Goal: Task Accomplishment & Management: Manage account settings

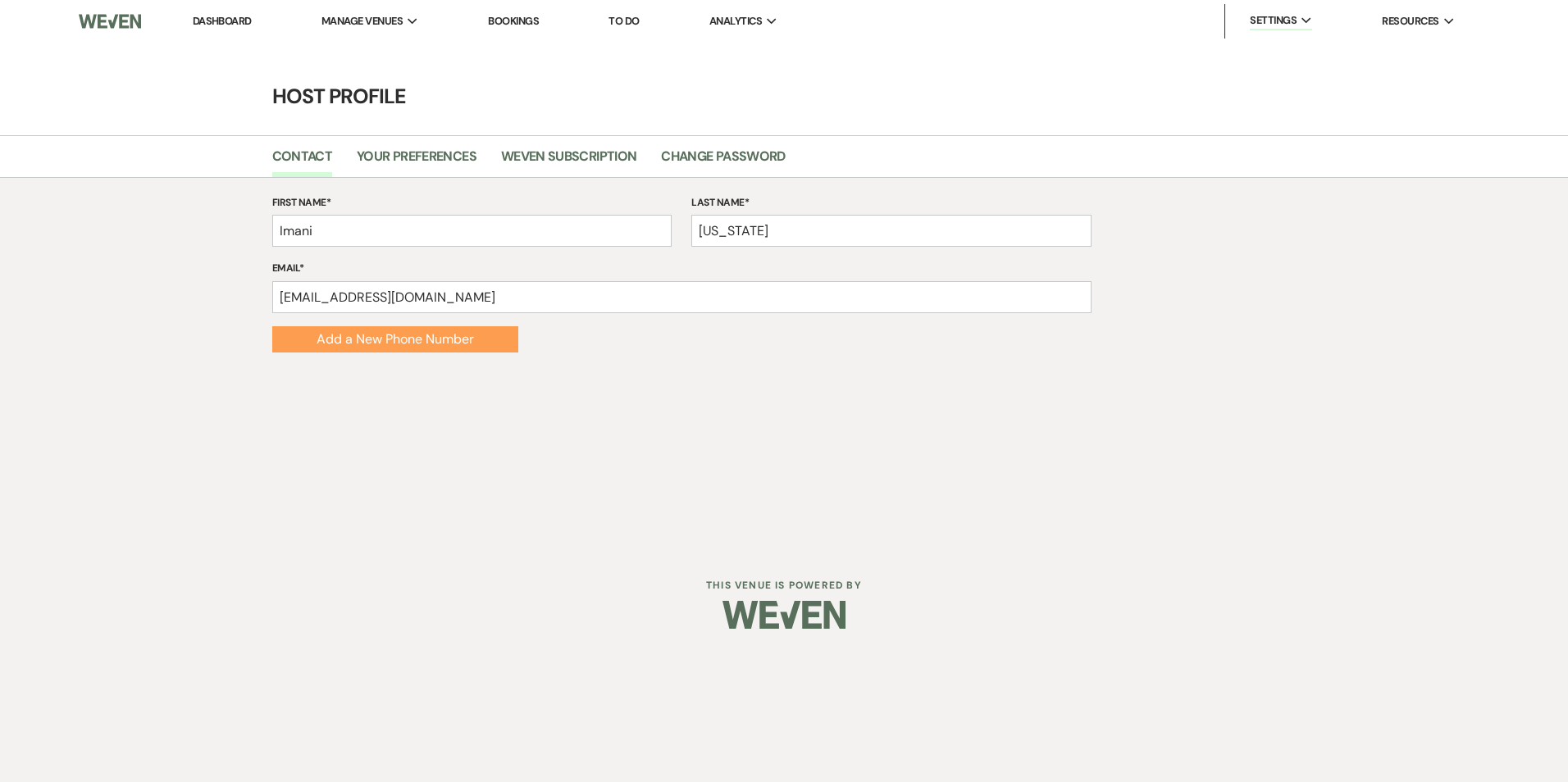
click at [413, 142] on div "Contact Your Preferences Weven Subscription Change Password" at bounding box center [784, 156] width 1568 height 42
click at [408, 151] on link "Your Preferences" at bounding box center [416, 161] width 120 height 31
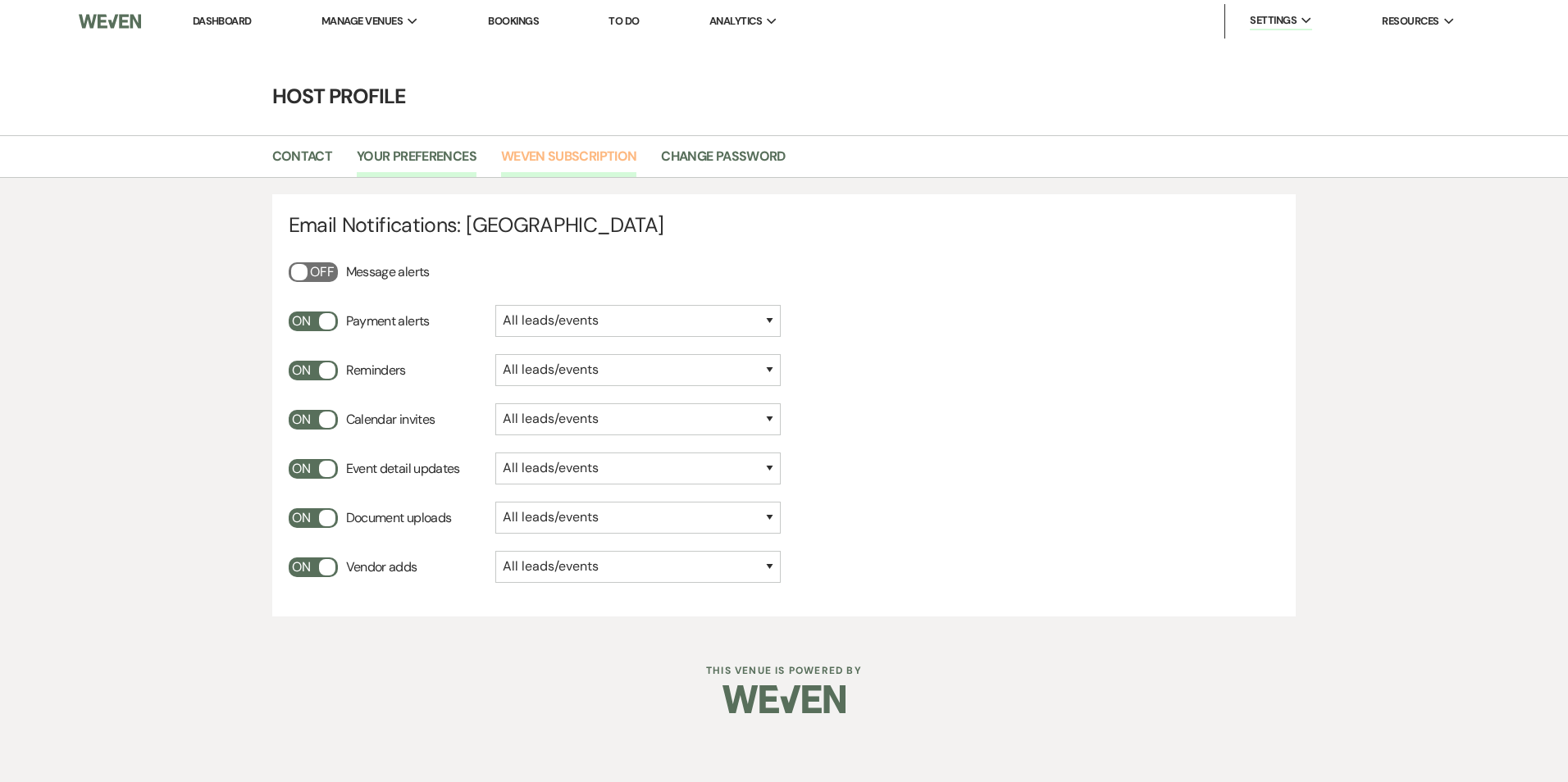
click at [534, 161] on link "Weven Subscription" at bounding box center [568, 161] width 135 height 31
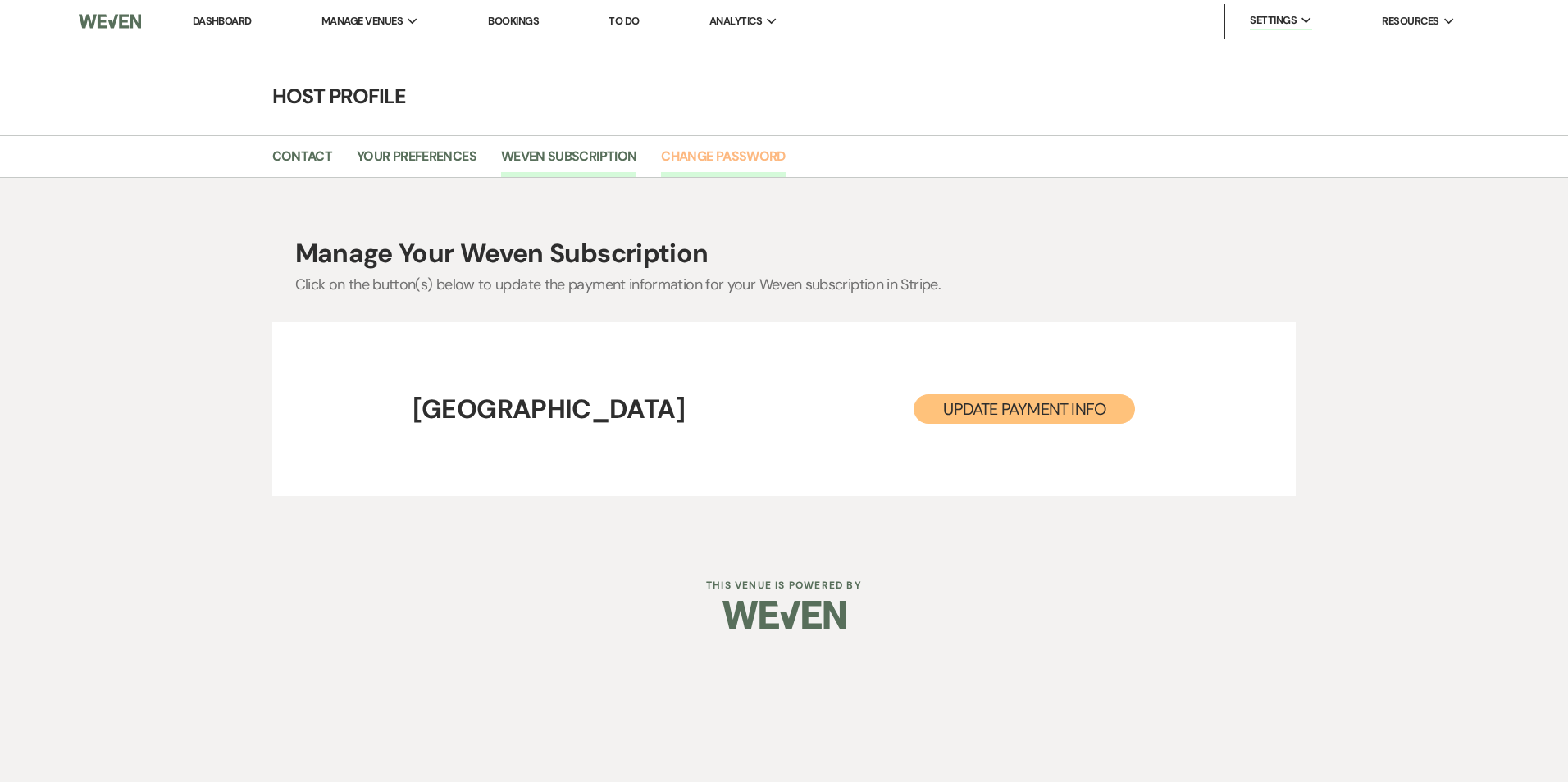
click at [686, 160] on link "Change Password" at bounding box center [722, 161] width 124 height 31
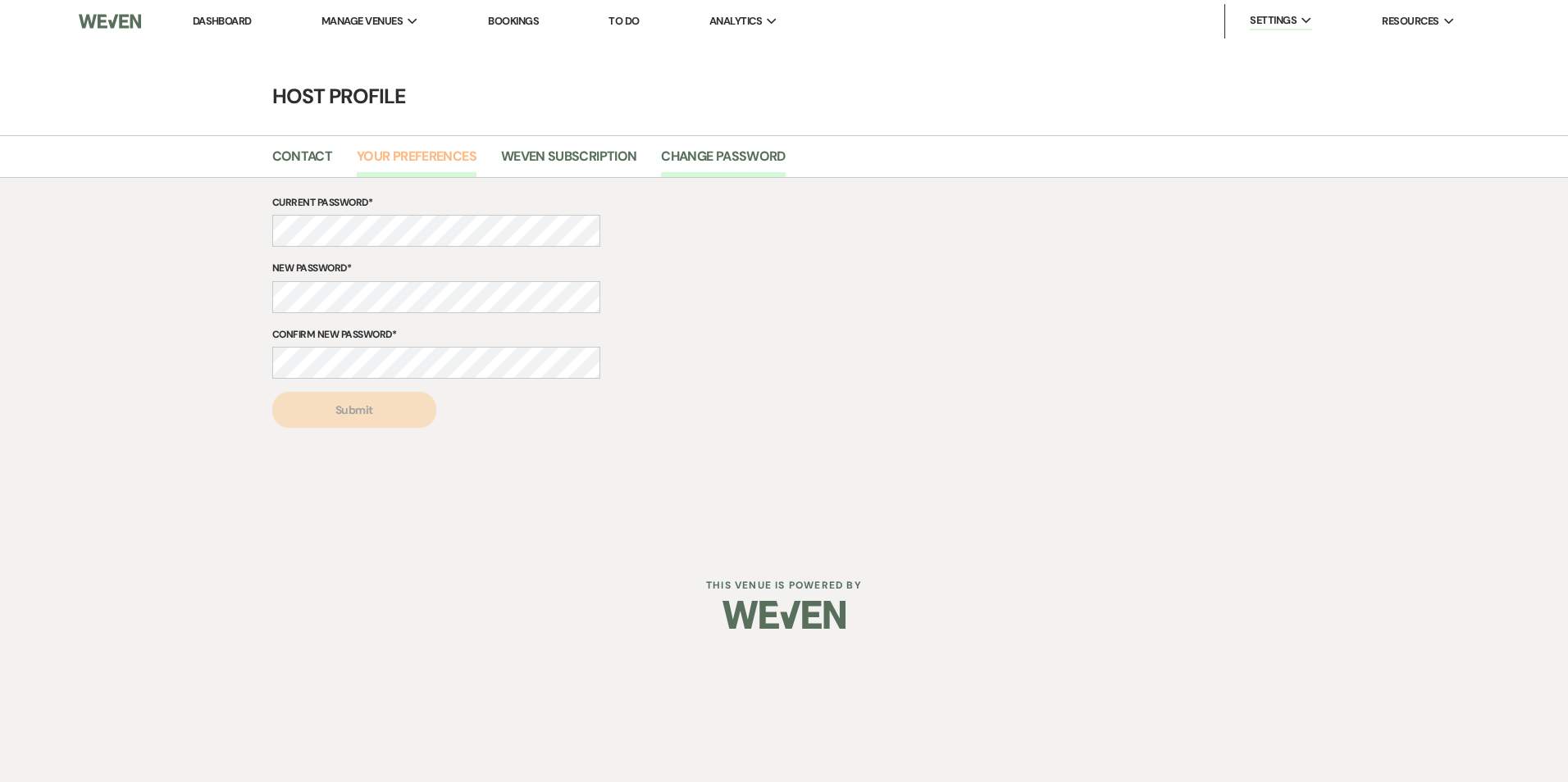
click at [445, 147] on link "Your Preferences" at bounding box center [416, 161] width 120 height 31
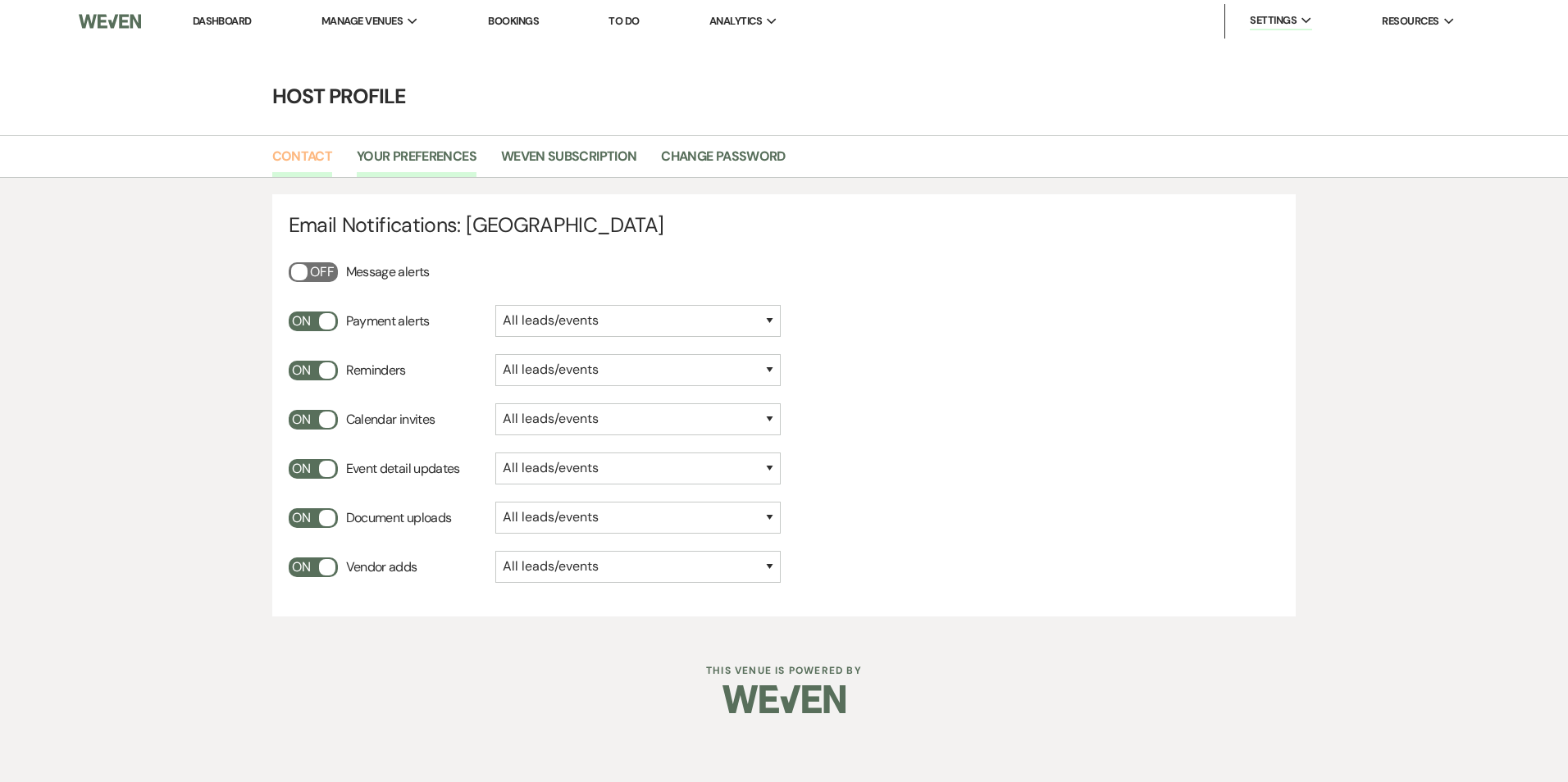
click at [297, 147] on link "Contact" at bounding box center [302, 161] width 61 height 31
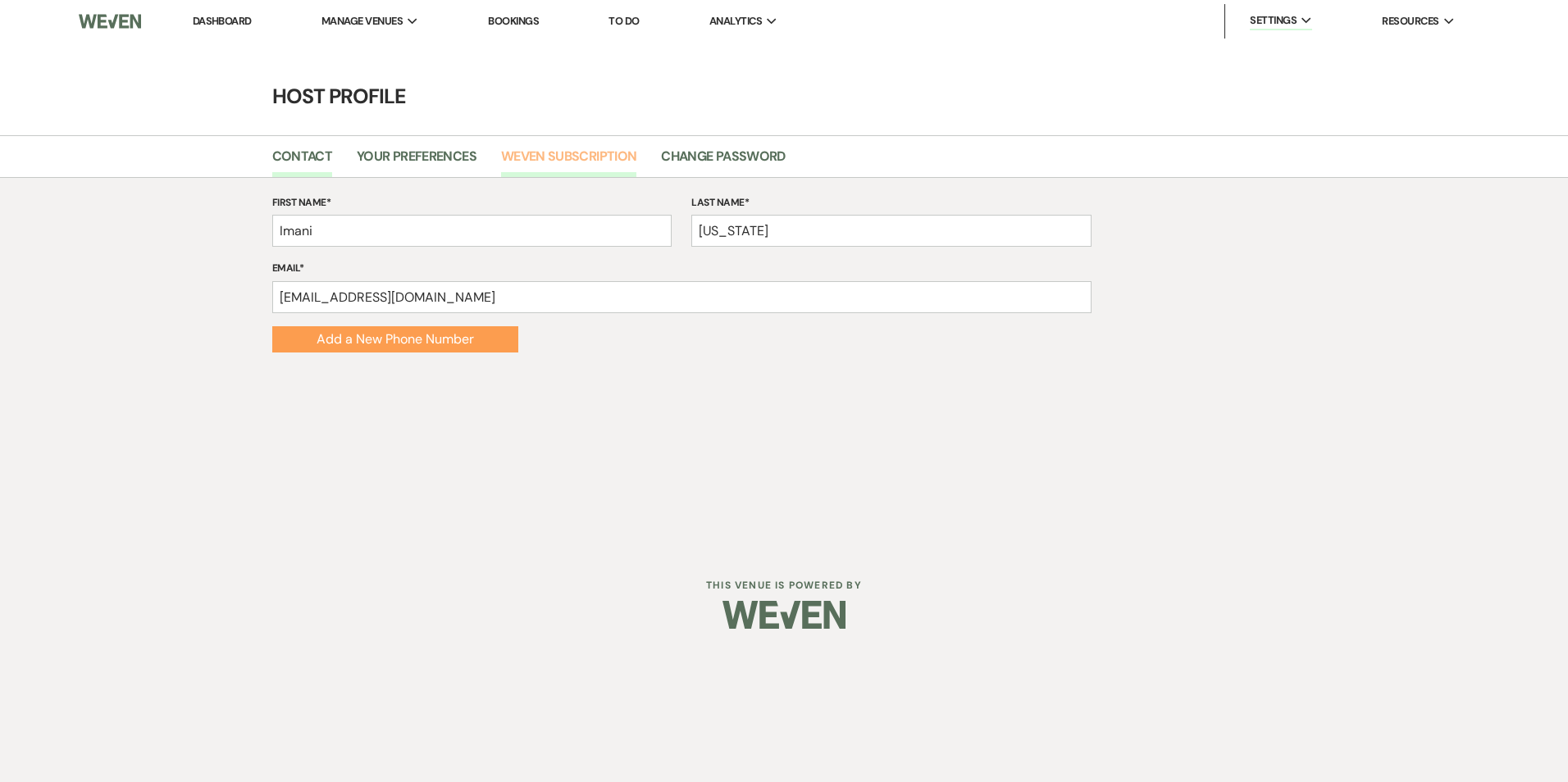
click at [528, 150] on link "Weven Subscription" at bounding box center [568, 161] width 135 height 31
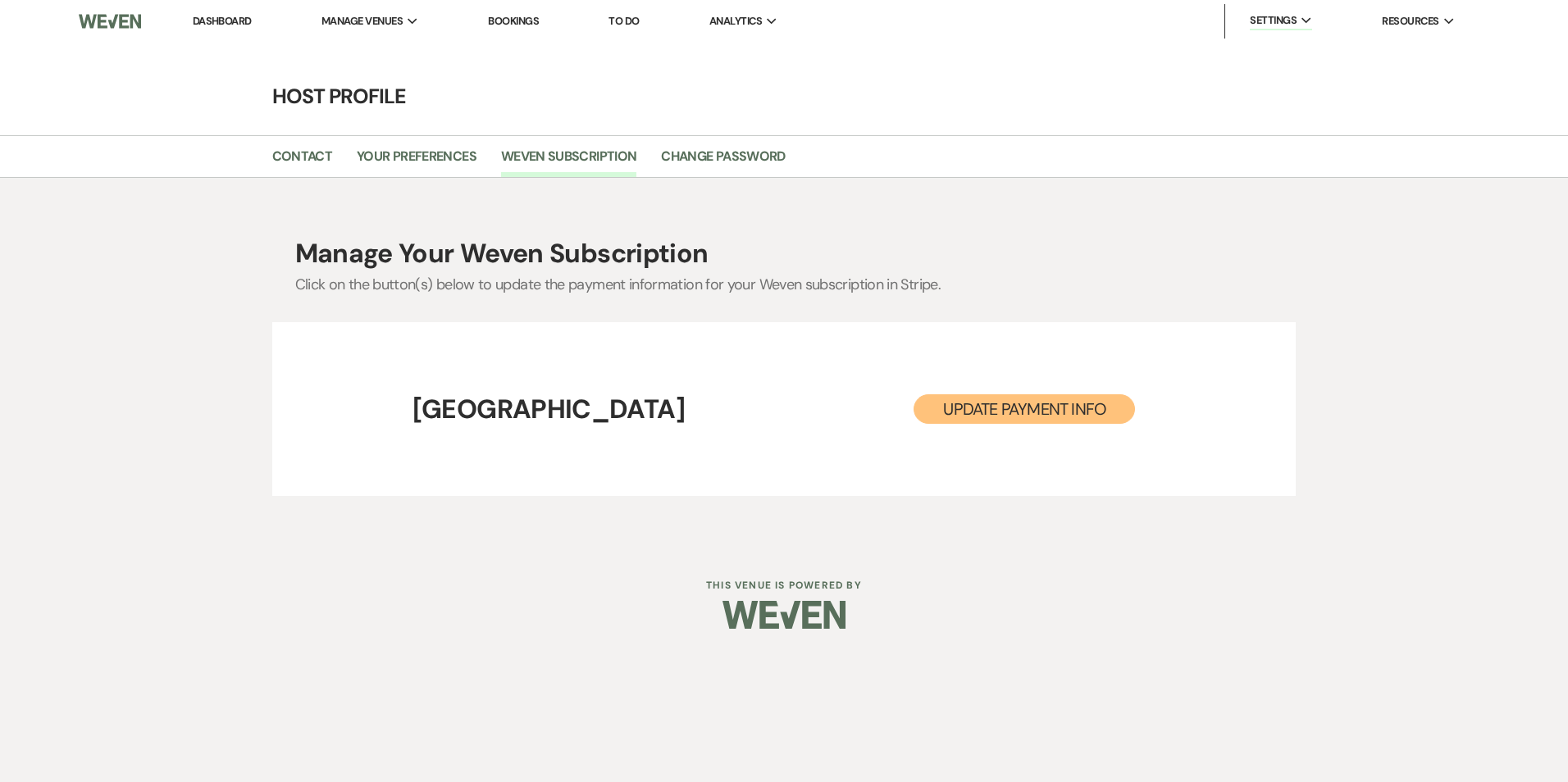
click at [951, 413] on button "Update Payment Info" at bounding box center [1024, 410] width 221 height 30
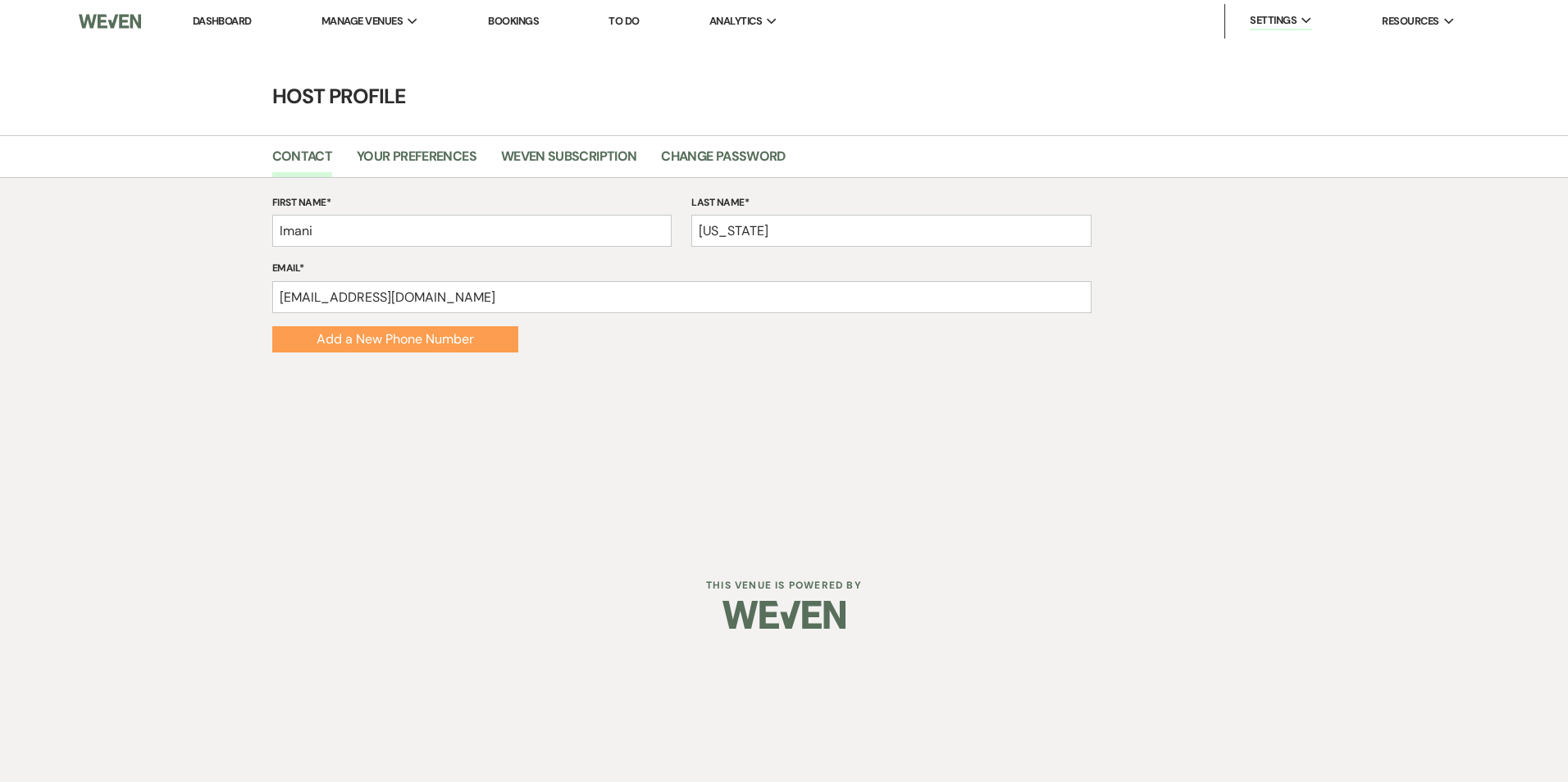
click at [221, 24] on link "Dashboard" at bounding box center [222, 21] width 59 height 14
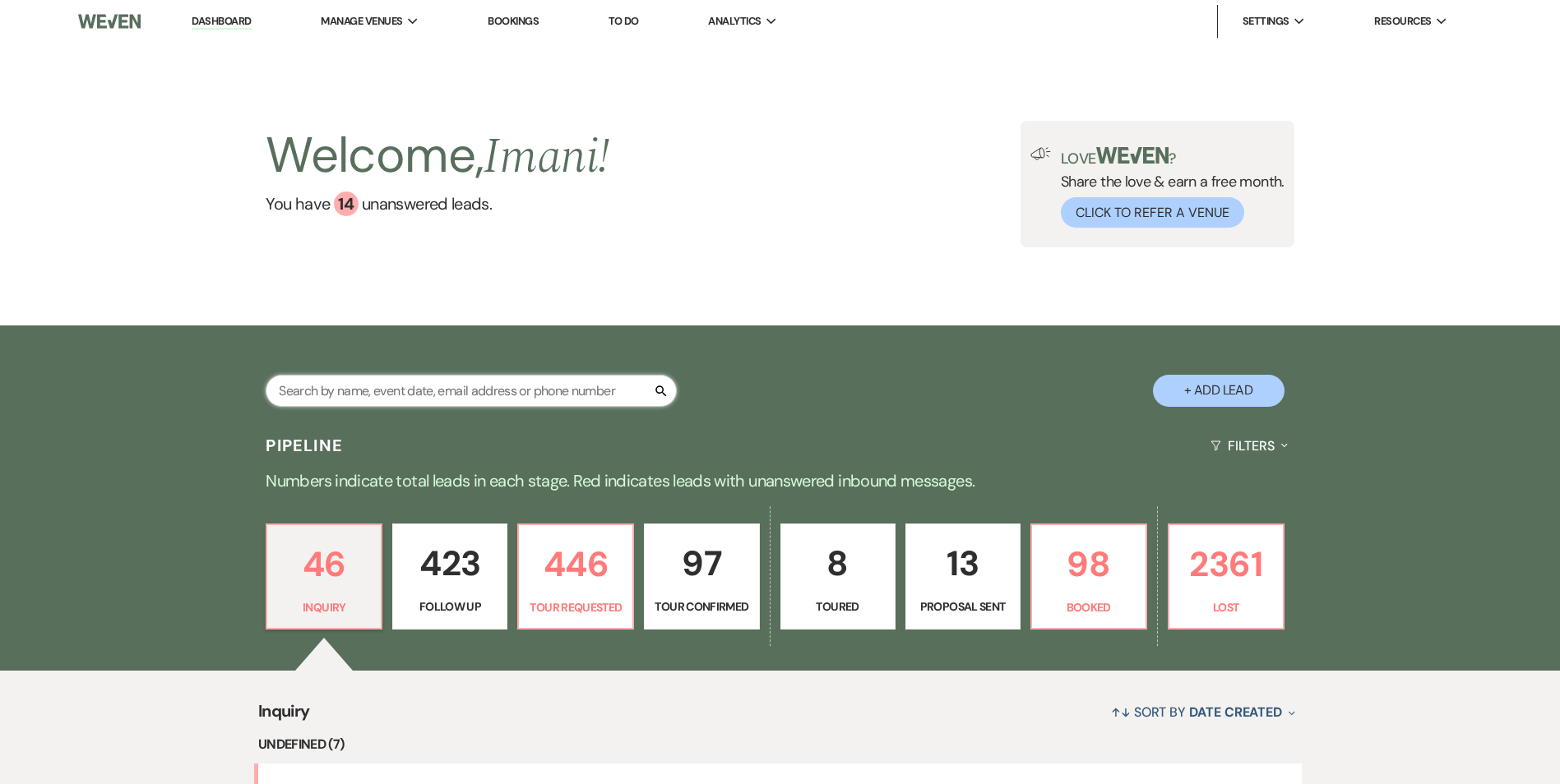
click at [339, 399] on input "text" at bounding box center [471, 391] width 411 height 32
click at [513, 2] on nav "Dashboard Manage Venues Expand Enon Ranch Bookings To Do Analytics Expand Enon …" at bounding box center [780, 21] width 1560 height 42
click at [513, 12] on li "Bookings" at bounding box center [512, 21] width 68 height 32
click at [513, 20] on link "Bookings" at bounding box center [512, 21] width 51 height 14
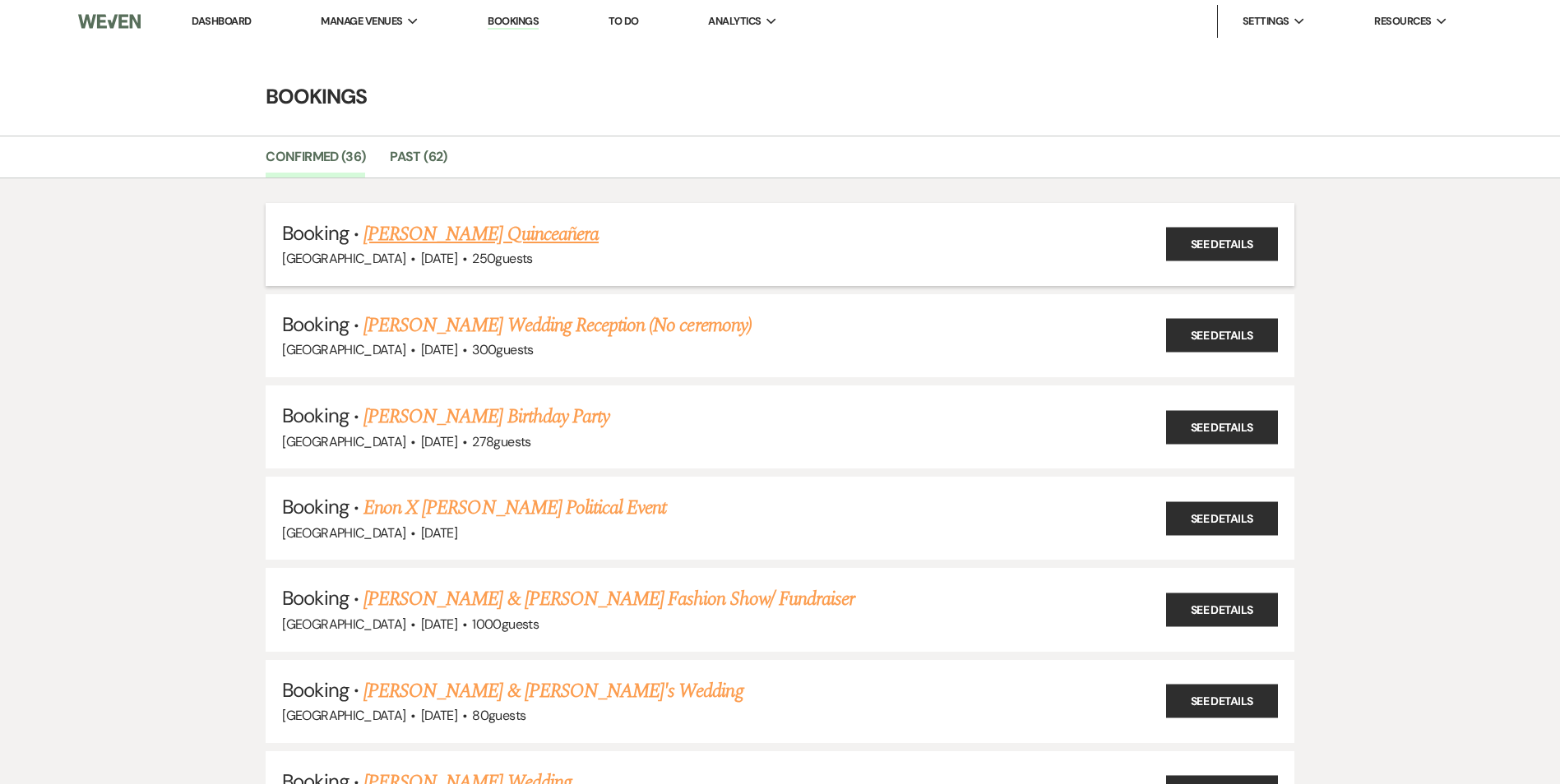
click at [467, 220] on link "[PERSON_NAME] Quinceañera" at bounding box center [481, 234] width 235 height 30
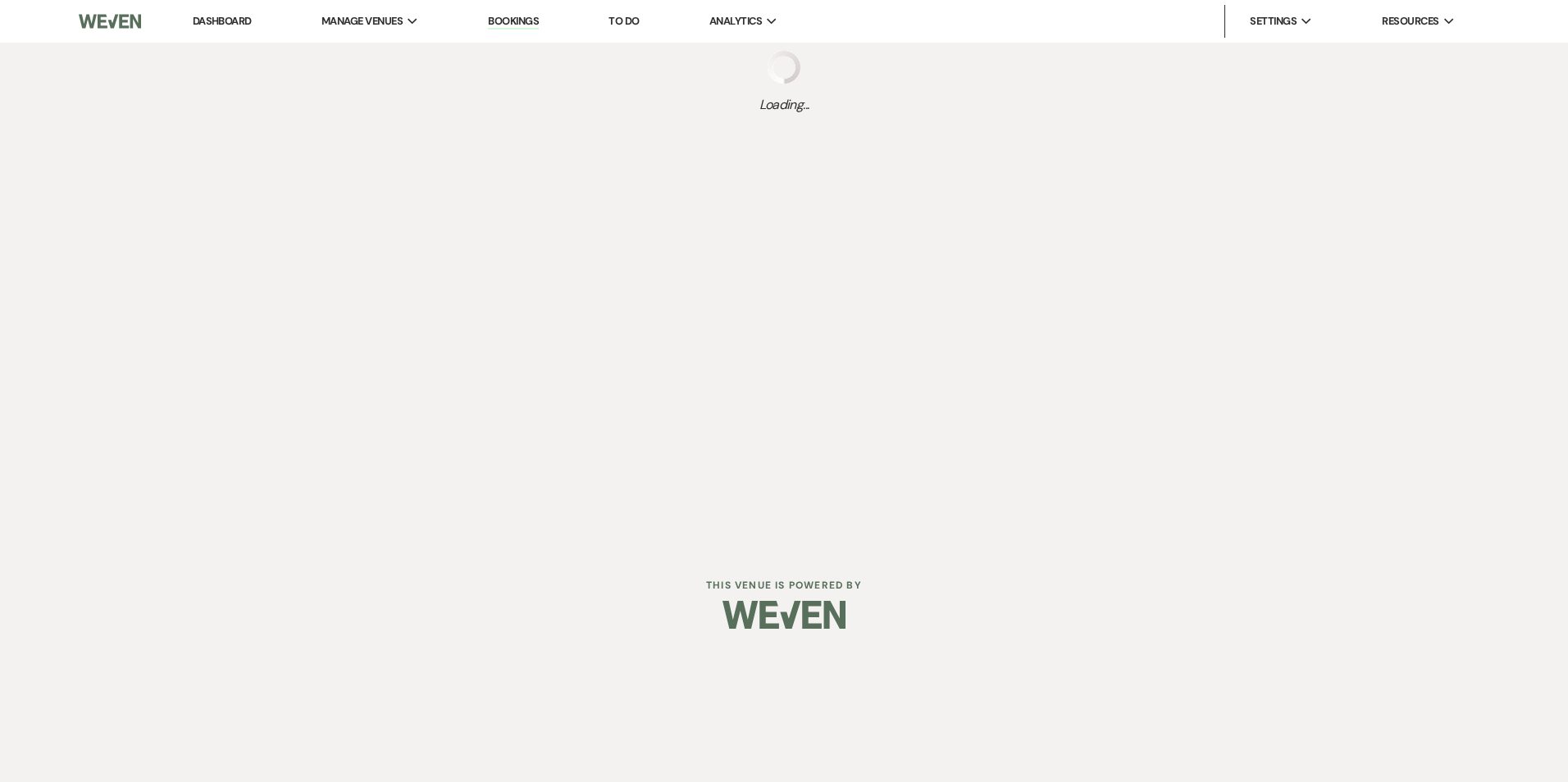
select select "5"
select select "15"
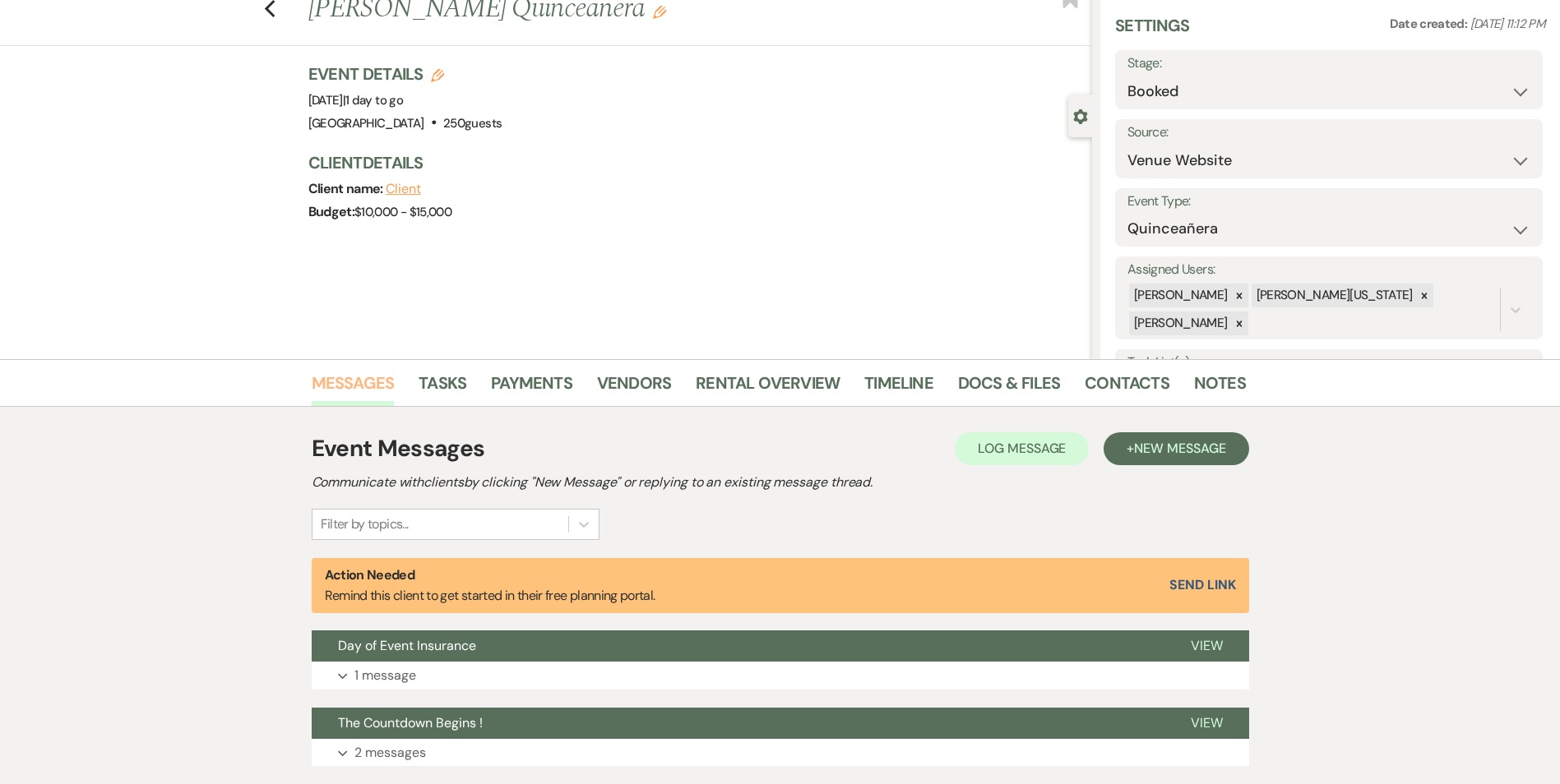
scroll to position [82, 0]
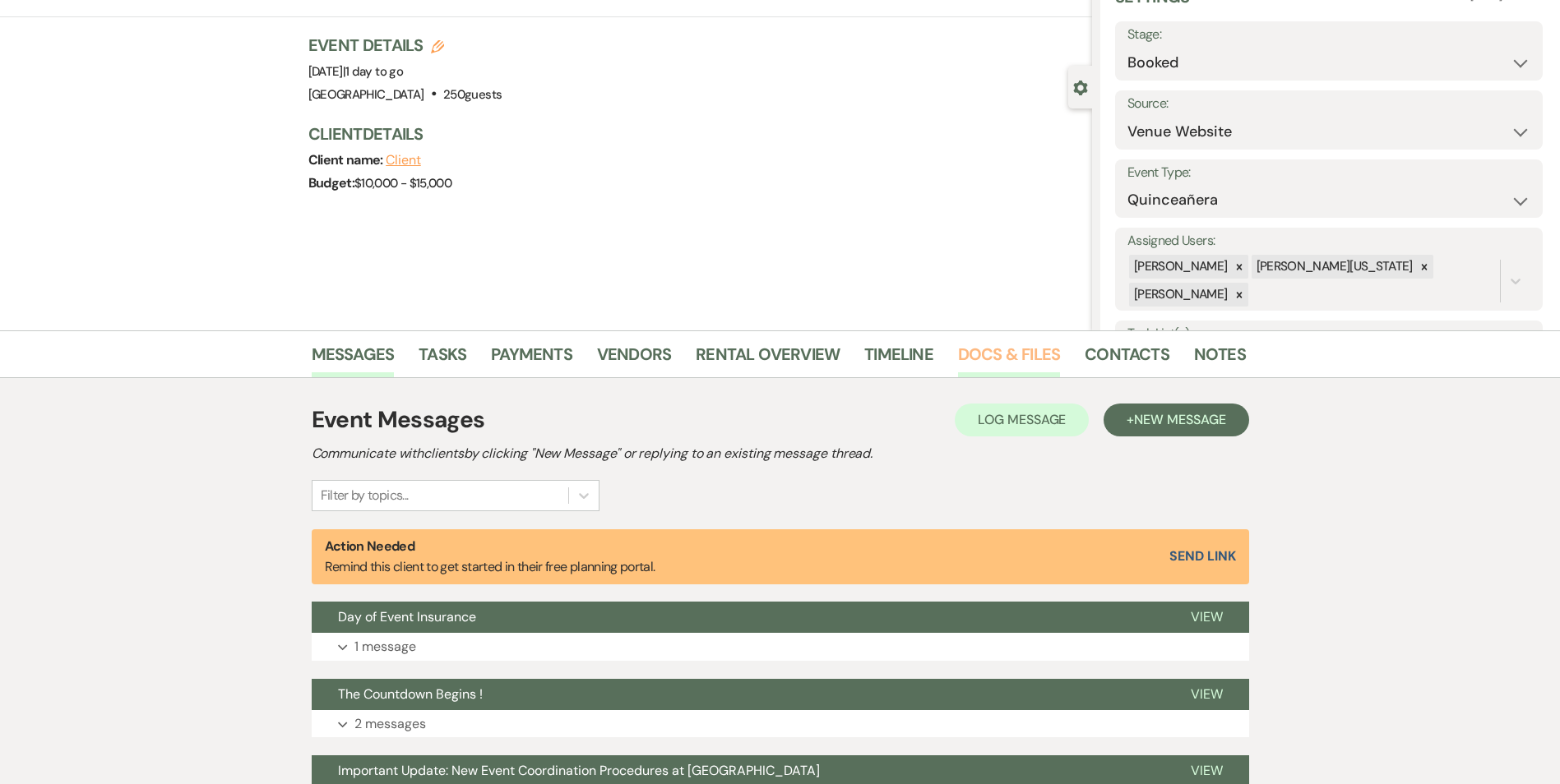
click at [958, 354] on link "Docs & Files" at bounding box center [1008, 358] width 102 height 36
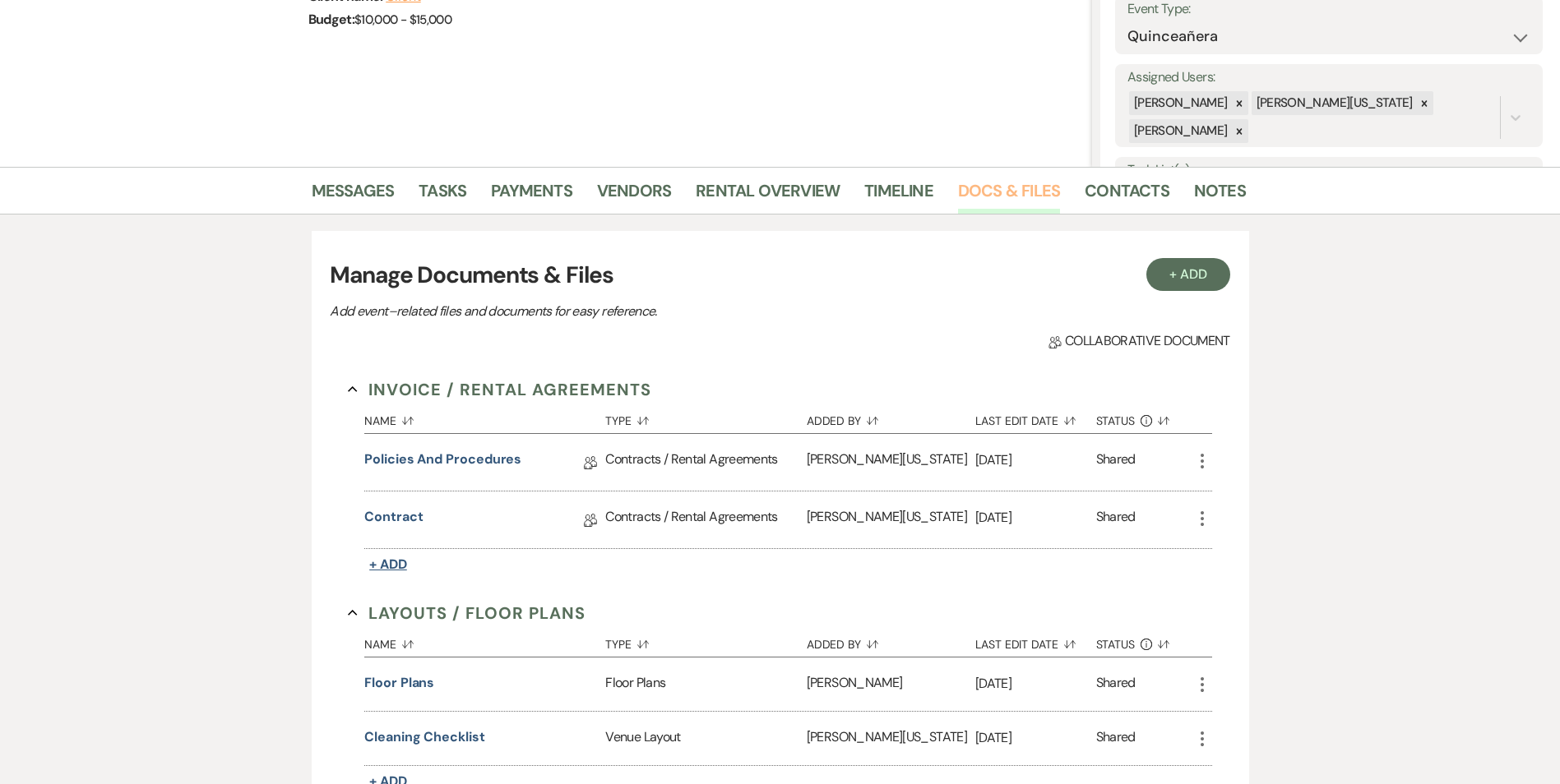
scroll to position [247, 0]
click at [401, 556] on span "+ Add" at bounding box center [388, 563] width 38 height 17
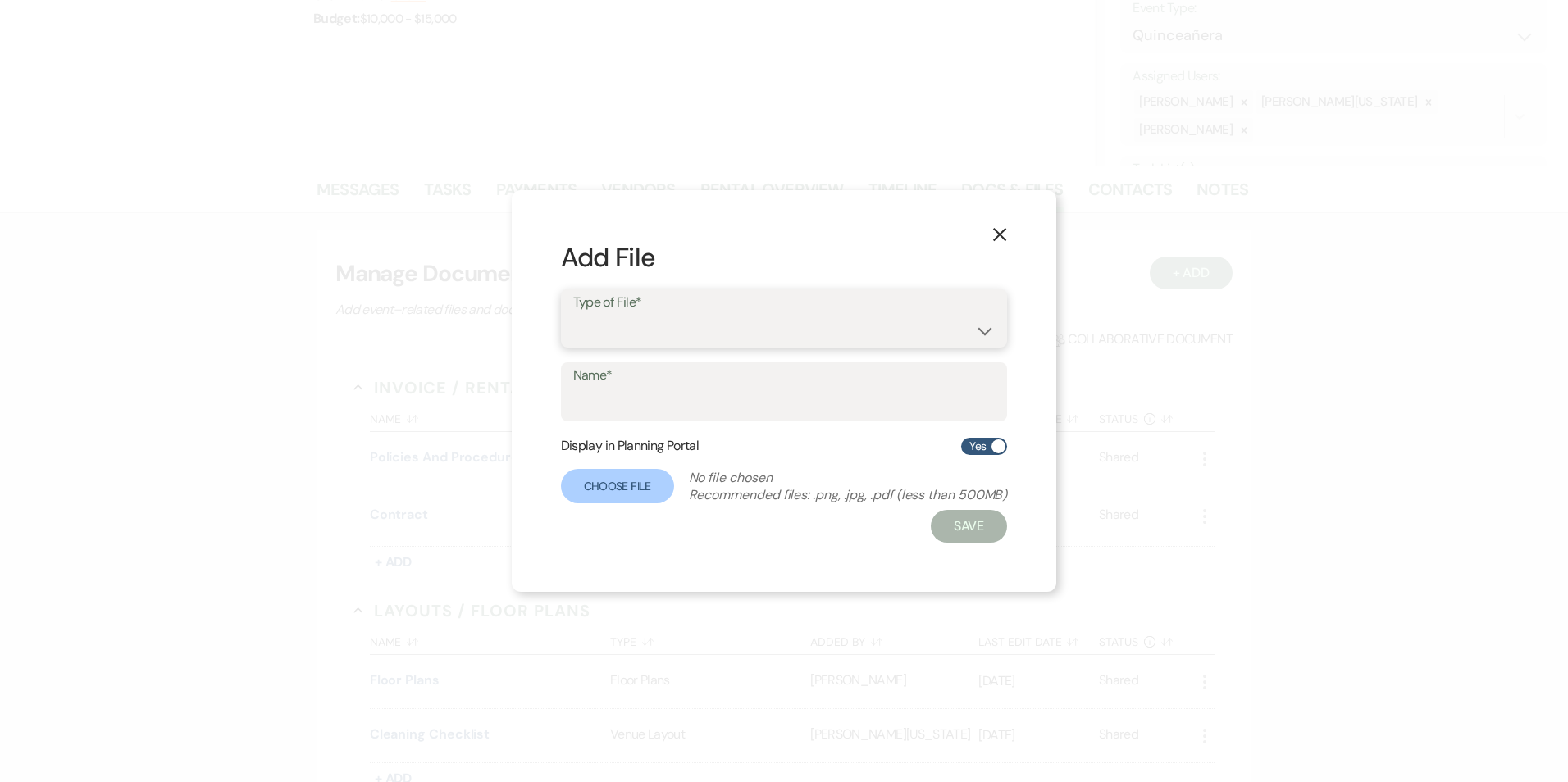
click at [670, 333] on select "Contracts / Rental Agreements Invoices Receipts" at bounding box center [784, 330] width 422 height 32
select select "10"
click at [573, 314] on select "Contracts / Rental Agreements Invoices Receipts" at bounding box center [784, 330] width 422 height 32
click at [660, 386] on label "Name*" at bounding box center [784, 376] width 422 height 24
click at [660, 388] on input "Name*" at bounding box center [784, 404] width 422 height 32
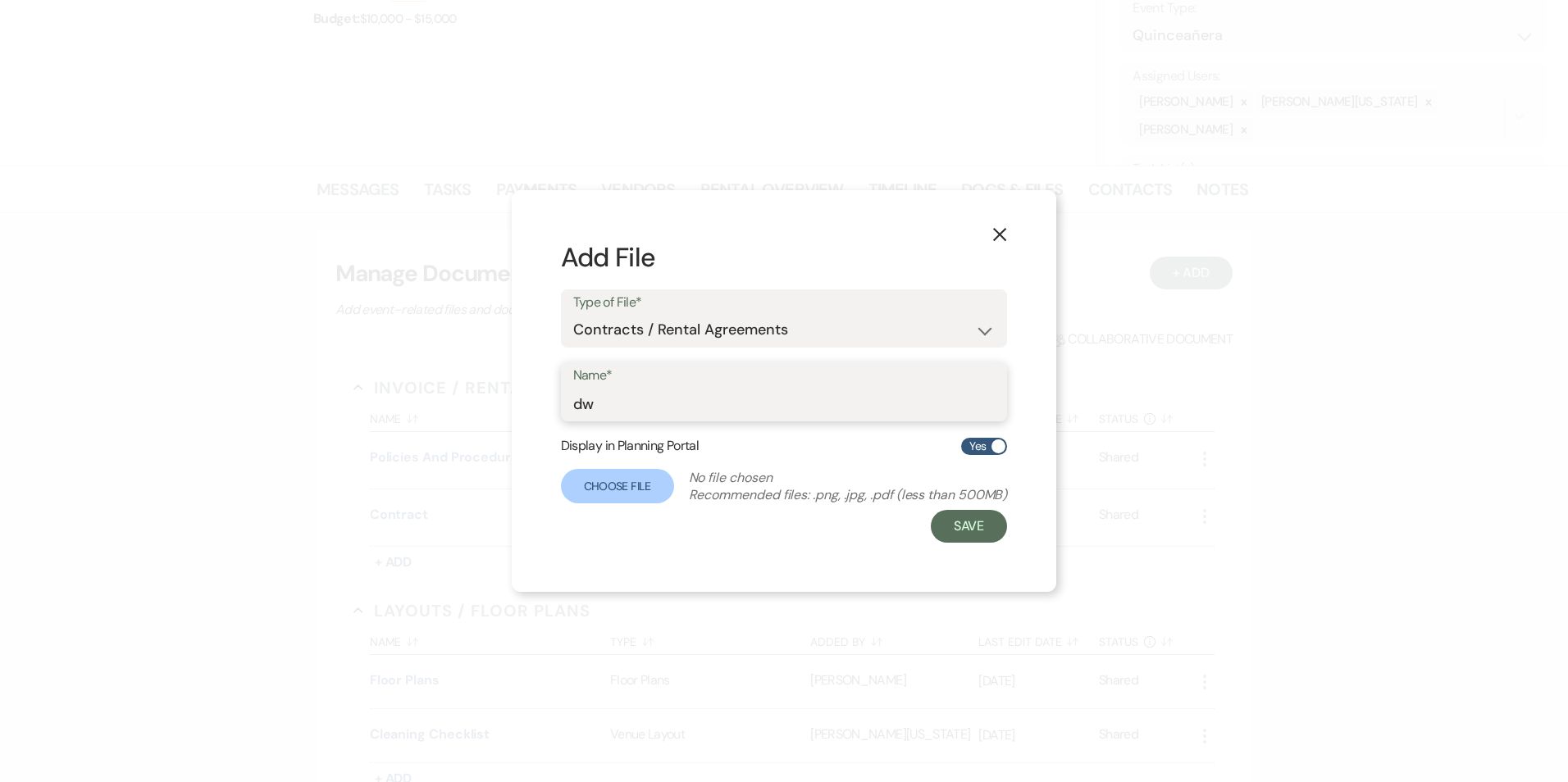
type input "d"
type input "Certificates of Insurance"
click at [602, 477] on label "Choose File" at bounding box center [617, 485] width 113 height 34
click at [0, 0] on input "Choose File" at bounding box center [0, 0] width 0 height 0
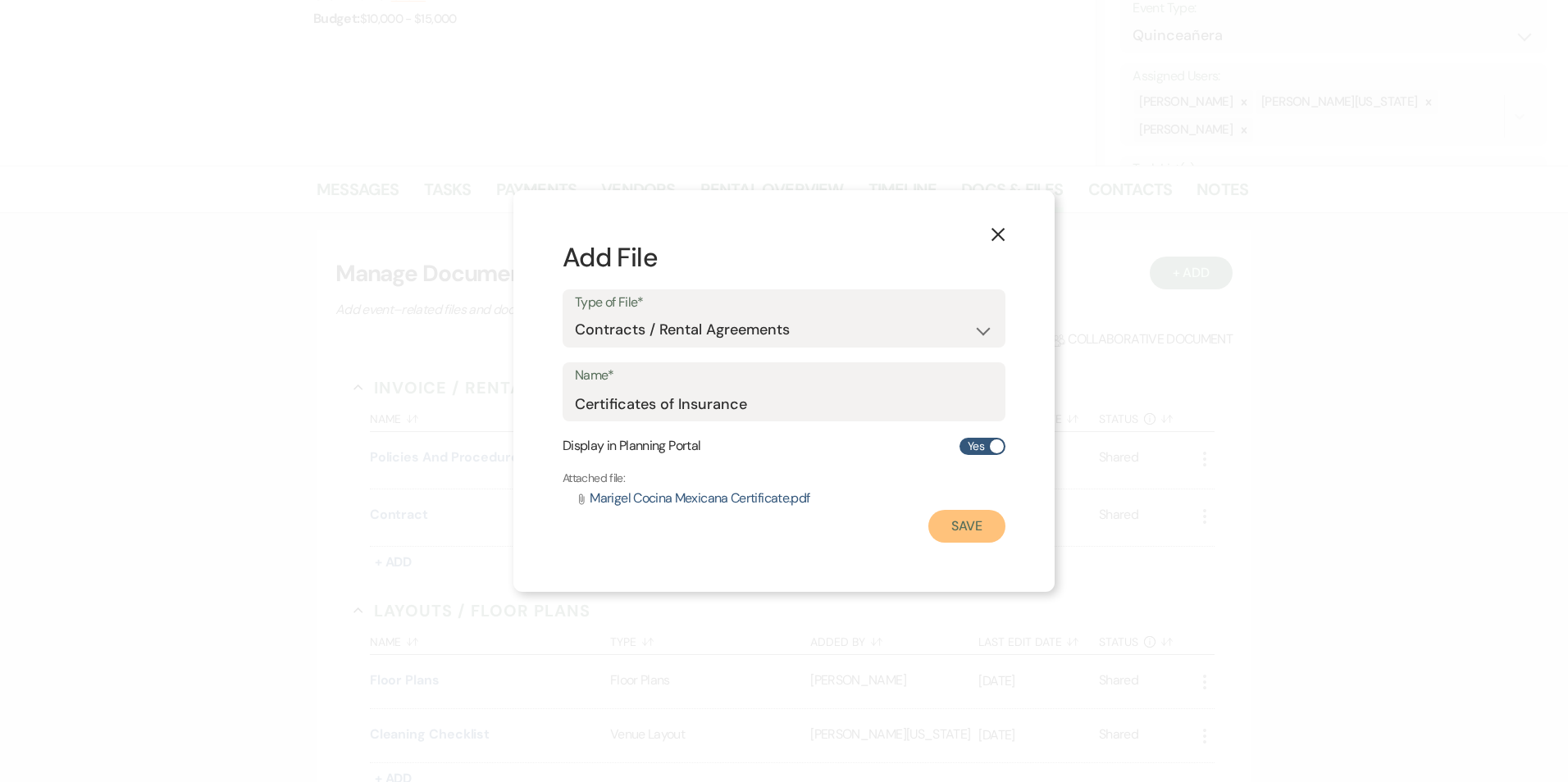
click at [960, 528] on button "Save" at bounding box center [966, 526] width 77 height 32
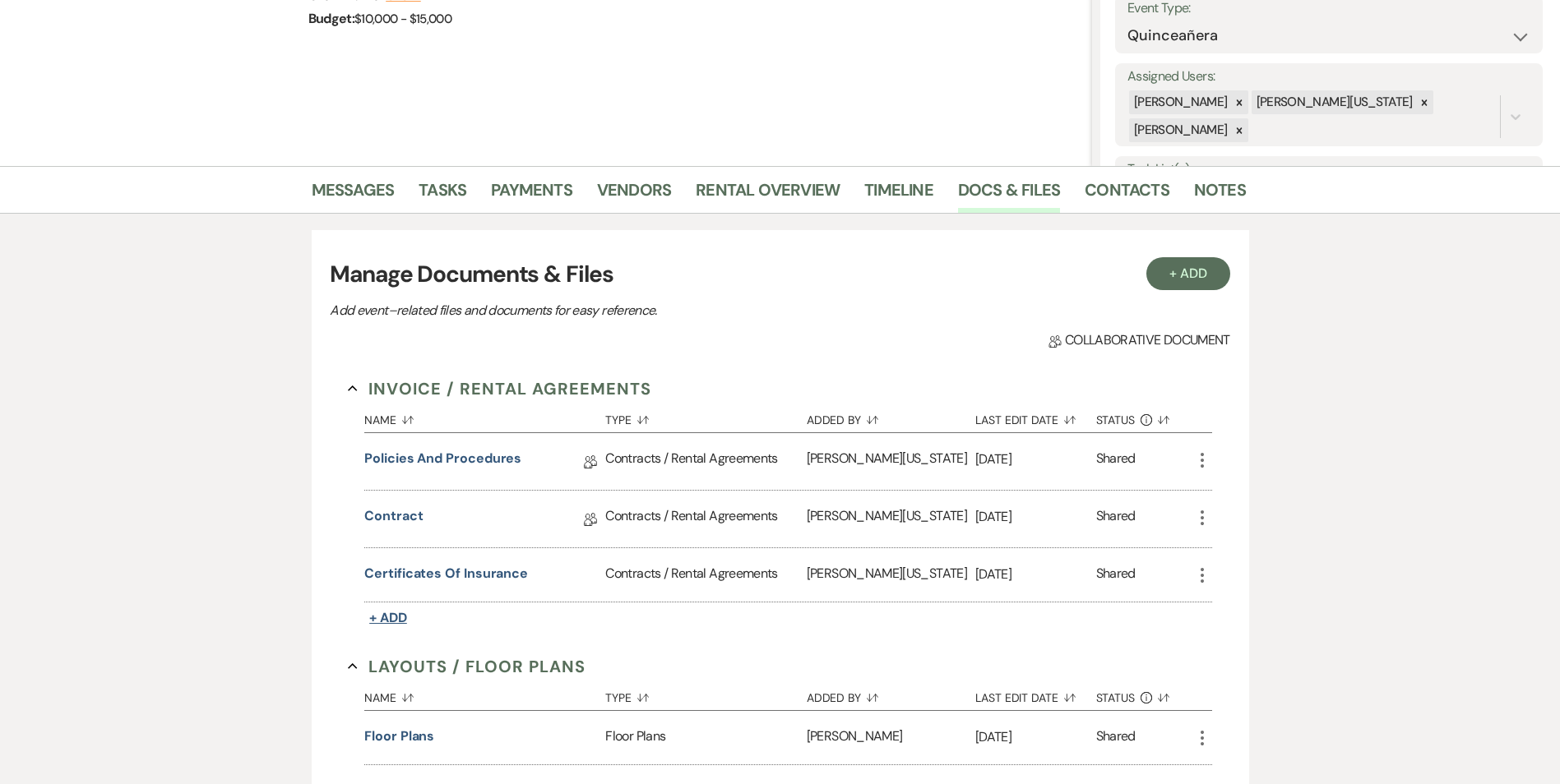
click at [402, 620] on span "+ Add" at bounding box center [388, 617] width 38 height 17
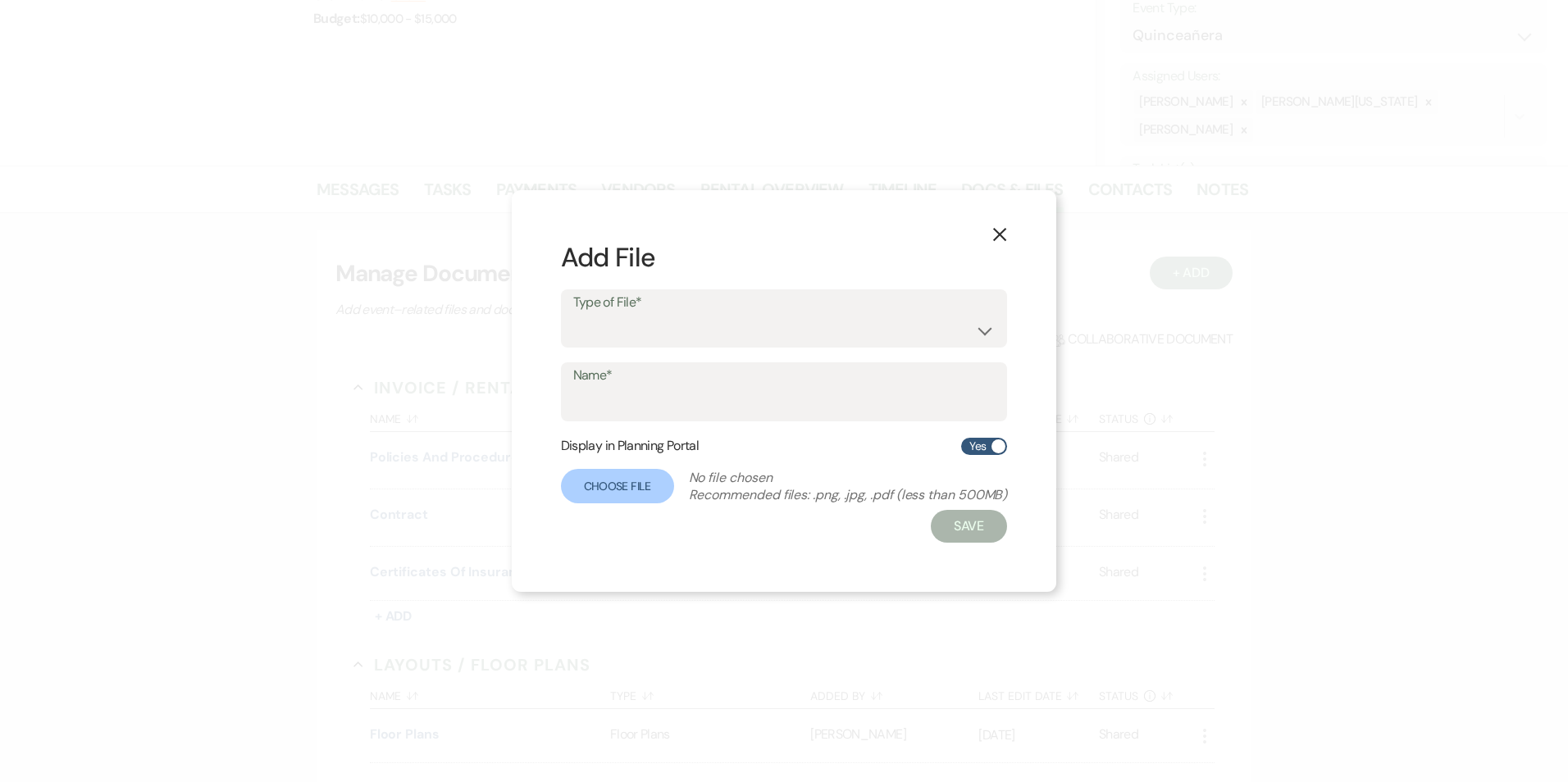
click at [996, 240] on icon "X" at bounding box center [1000, 234] width 15 height 15
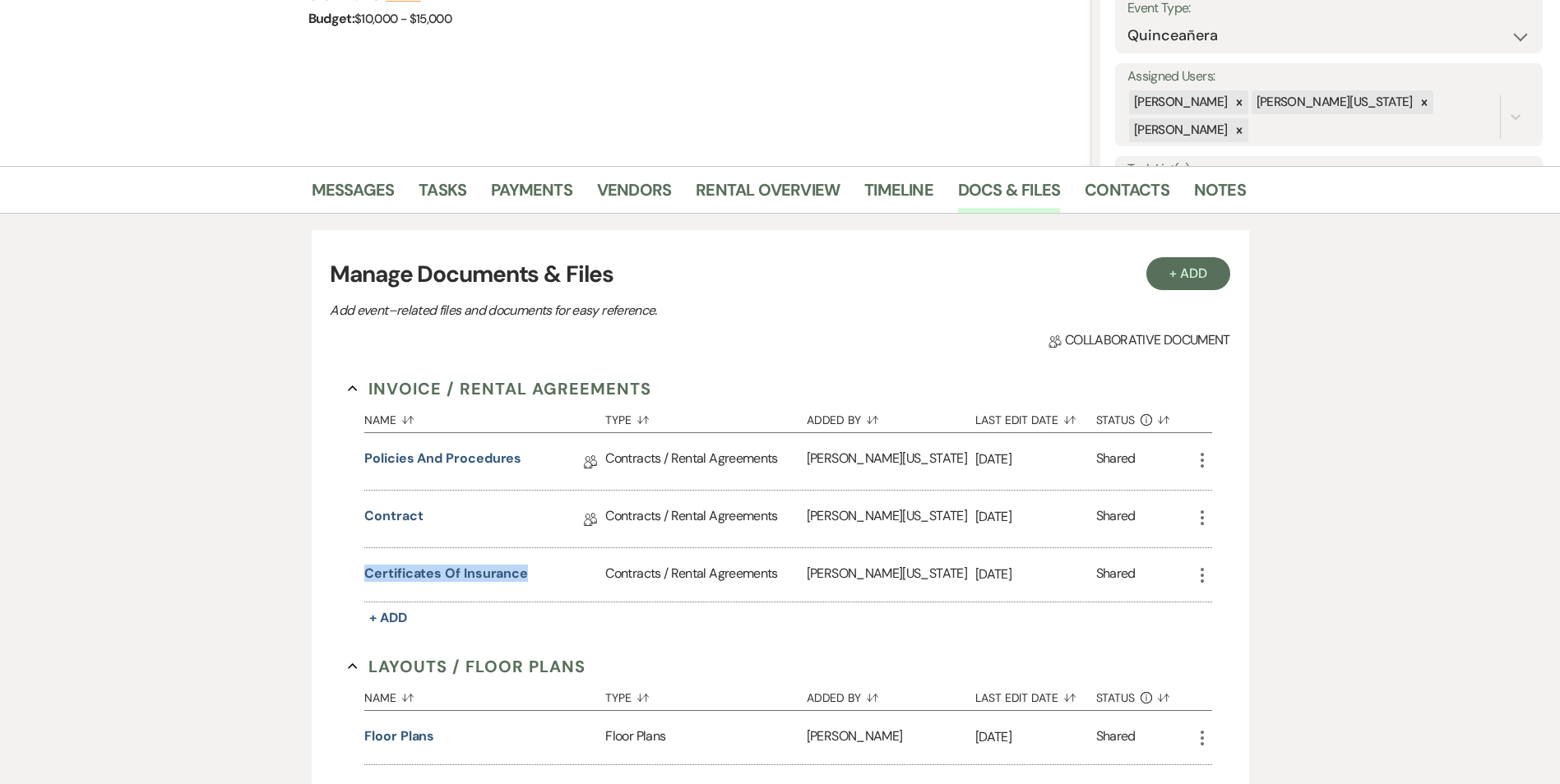
drag, startPoint x: 543, startPoint y: 564, endPoint x: 336, endPoint y: 558, distance: 207.1
click at [336, 558] on div "Invoice / Rental Agreements Collapse Name Sort Default Type Sort Default Added …" at bounding box center [779, 686] width 899 height 656
copy button "Certificates of Insurance"
click at [381, 613] on span "+ Add" at bounding box center [388, 617] width 38 height 17
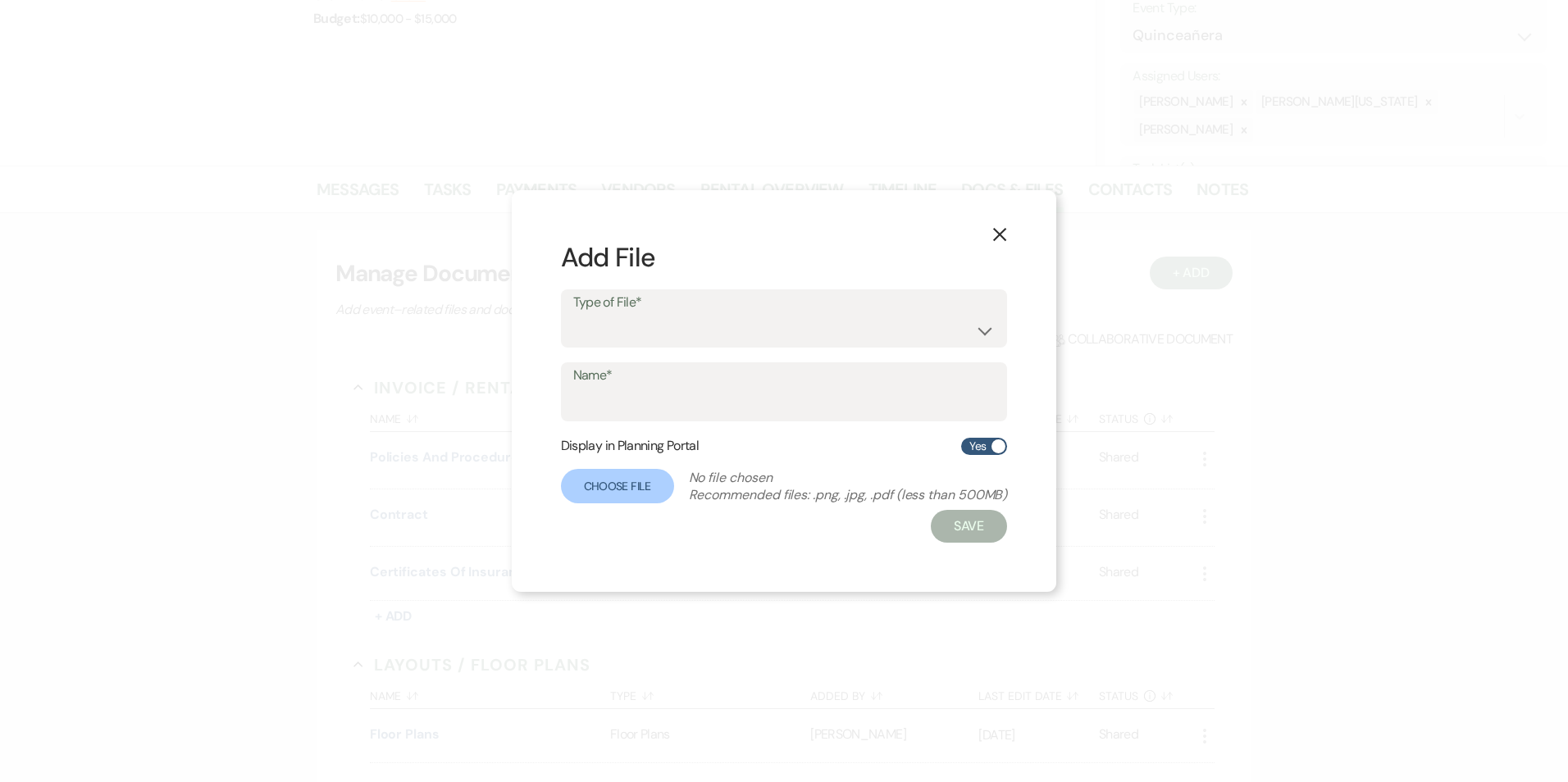
click at [461, 595] on div "X Add File Type of File* Contracts / Rental Agreements Invoices Receipts Name* …" at bounding box center [784, 391] width 1568 height 782
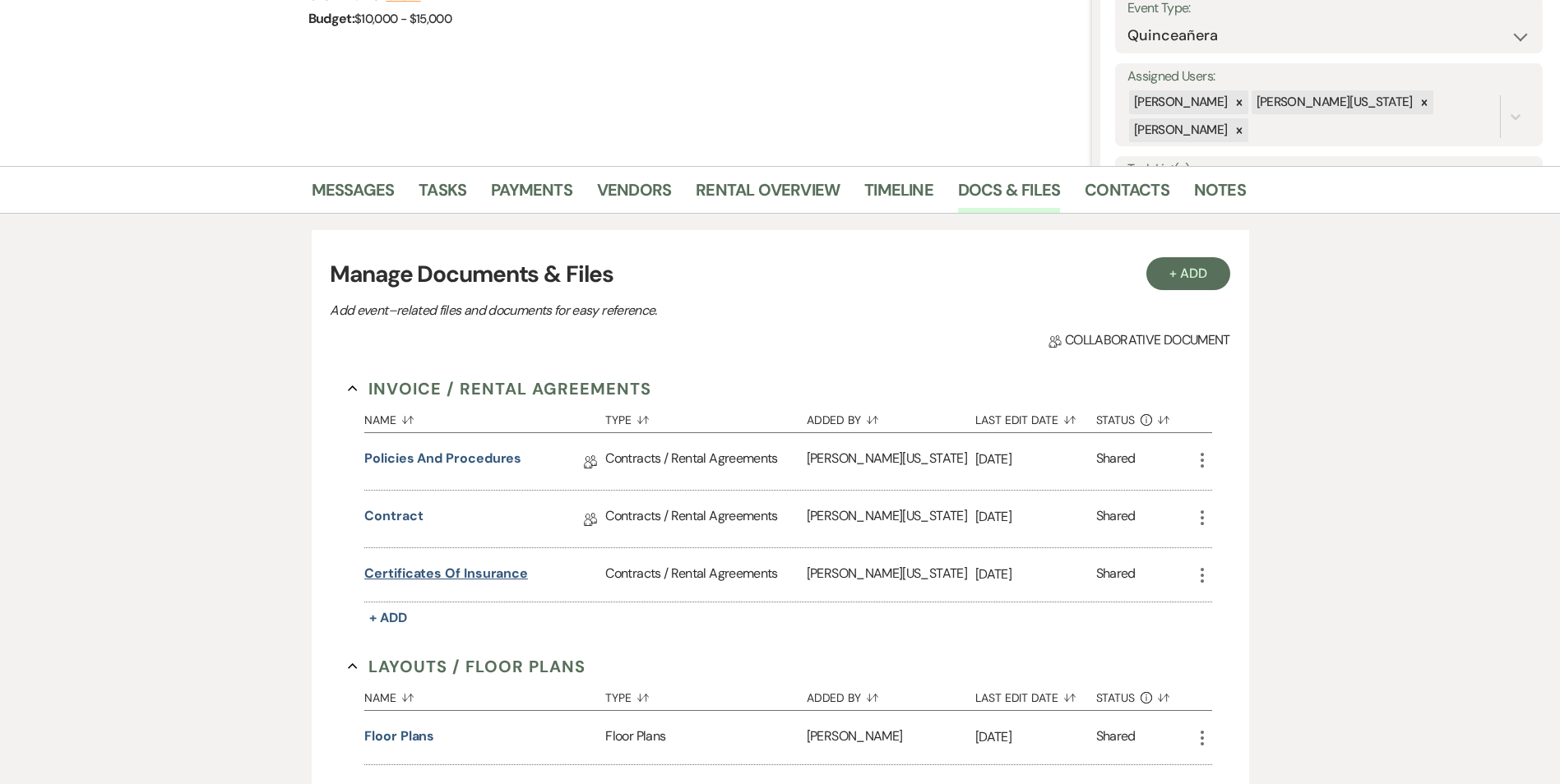
click at [435, 575] on button "Certificates of Insurance" at bounding box center [446, 574] width 163 height 20
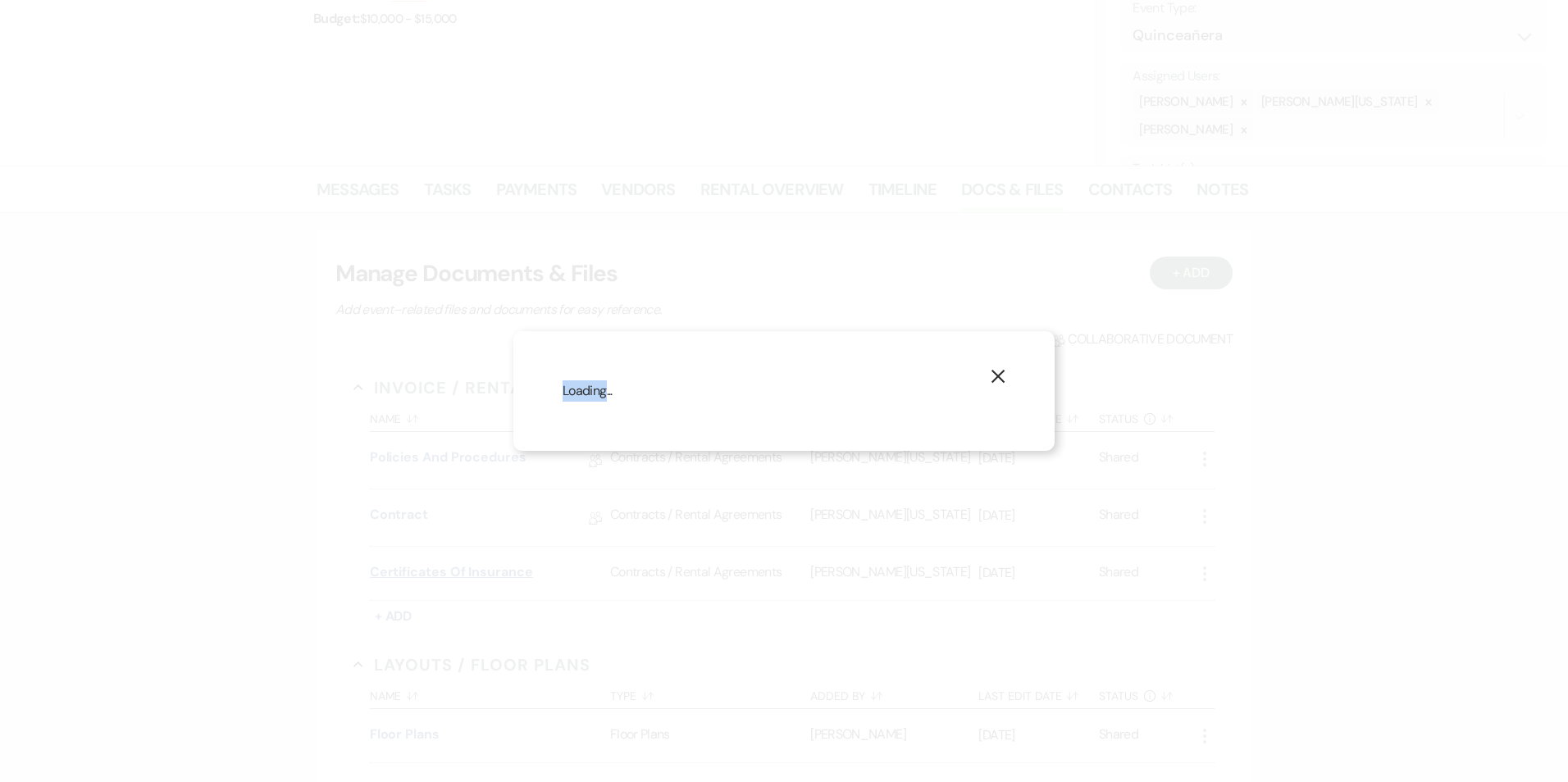
click at [434, 573] on div "X Loading..." at bounding box center [784, 391] width 1568 height 782
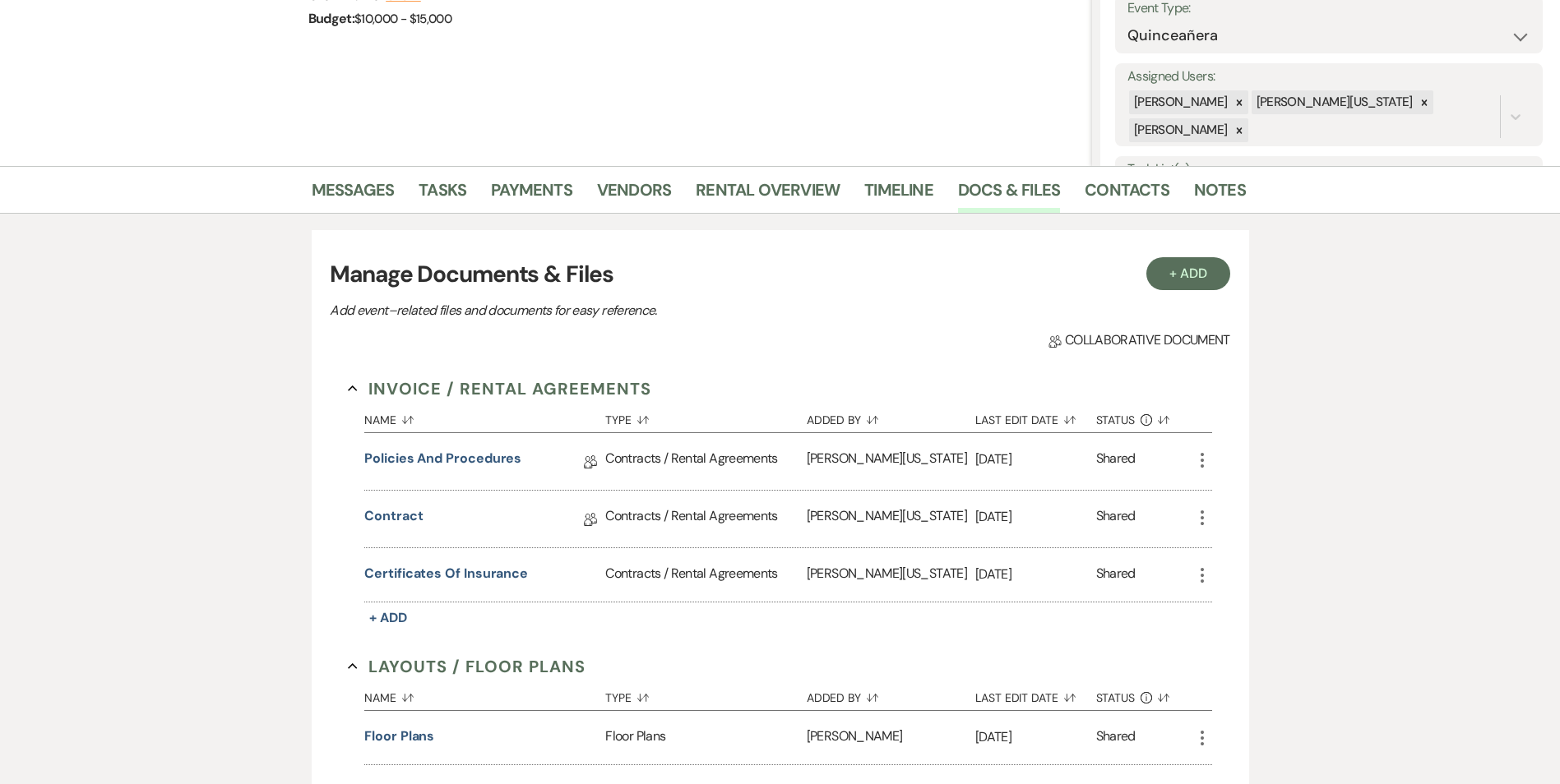
click at [447, 560] on div "Certificates of Insurance" at bounding box center [484, 575] width 241 height 53
click at [445, 573] on button "Certificates of Insurance" at bounding box center [446, 574] width 163 height 20
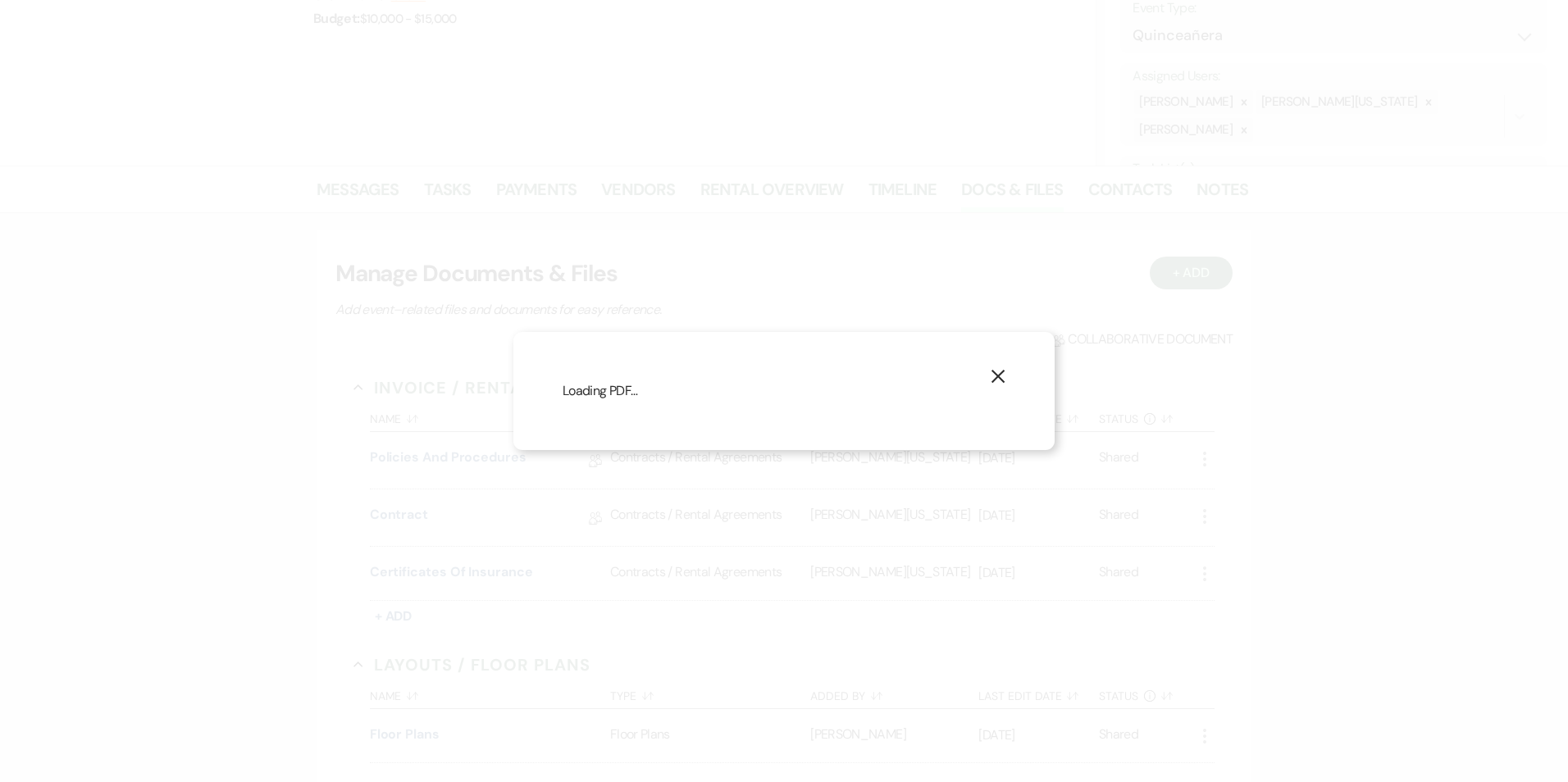
click at [999, 368] on div "X Loading PDF…" at bounding box center [784, 391] width 541 height 118
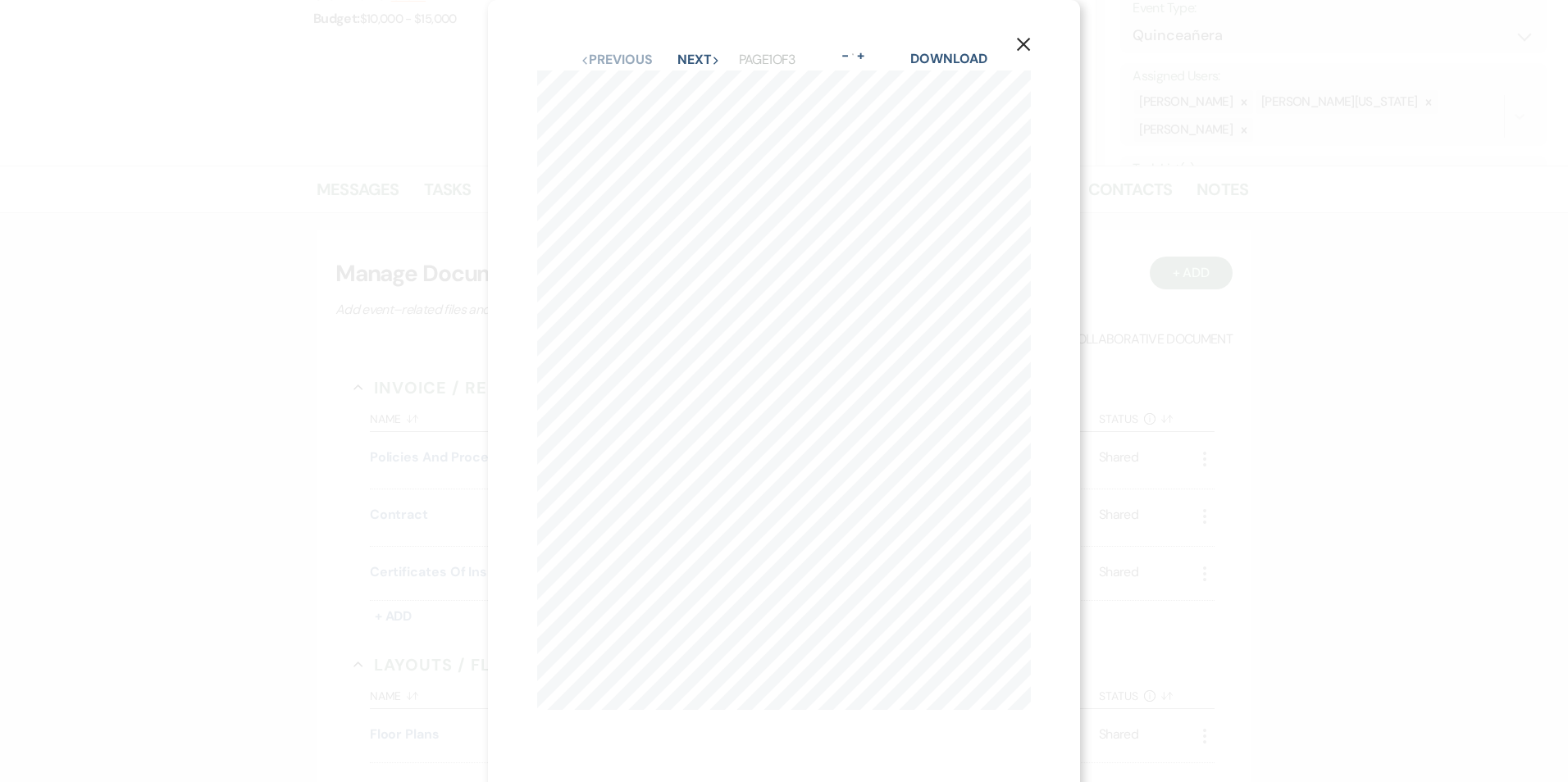
click at [1019, 56] on button "X" at bounding box center [1024, 44] width 25 height 29
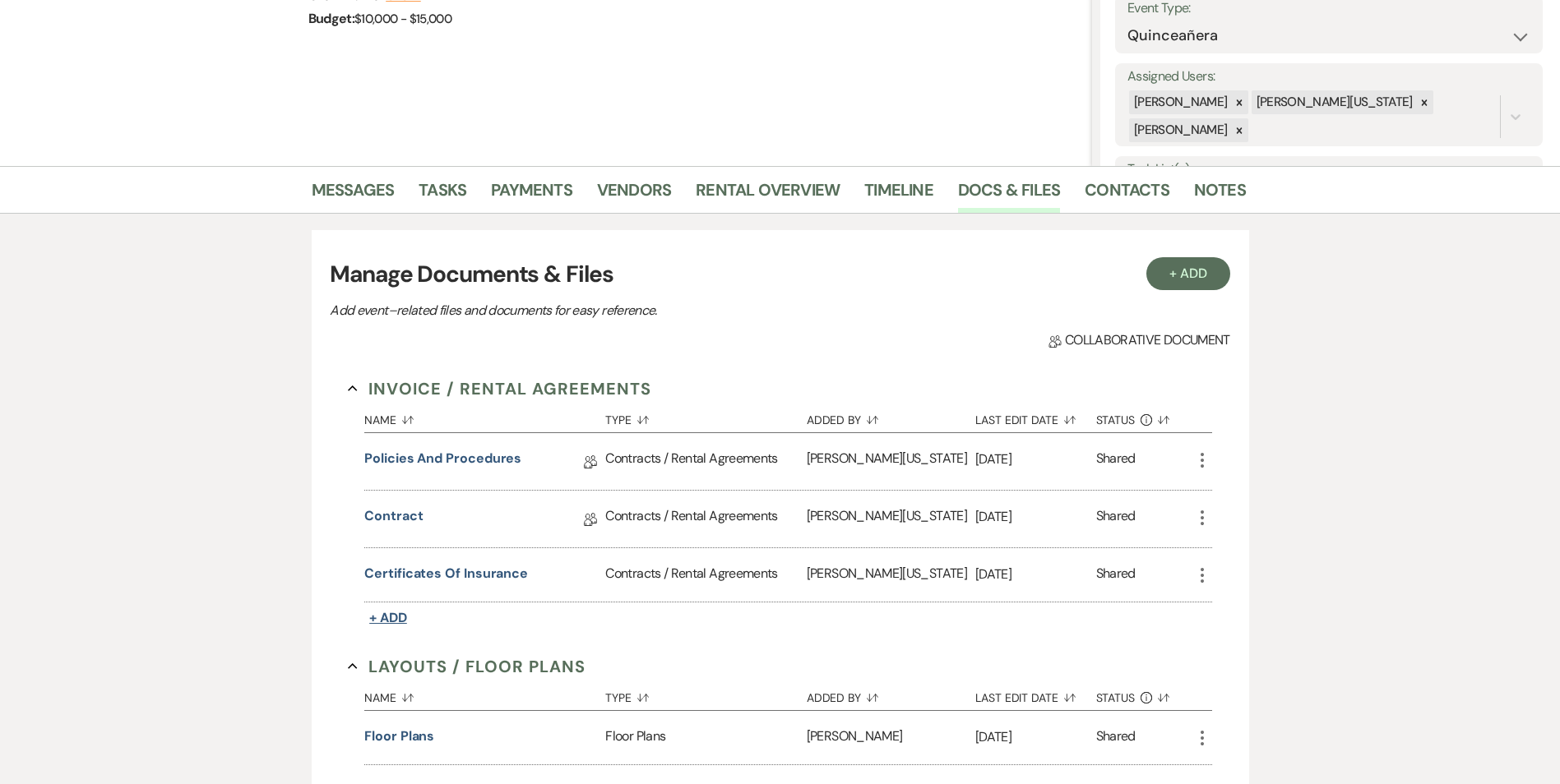
click at [401, 620] on span "+ Add" at bounding box center [388, 617] width 38 height 17
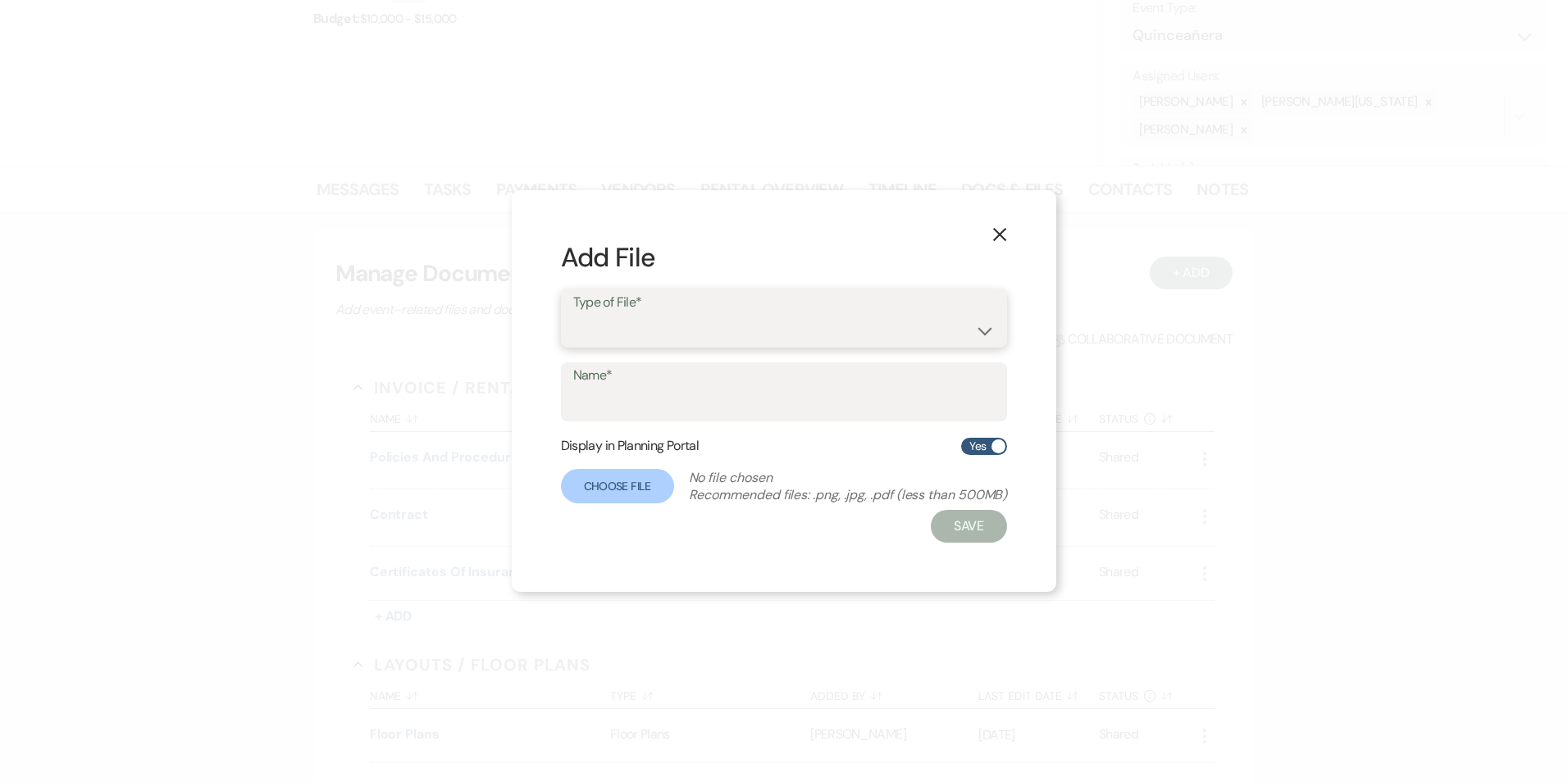
click at [651, 332] on select "Contracts / Rental Agreements Invoices Receipts" at bounding box center [784, 330] width 422 height 32
select select "10"
click at [573, 314] on select "Contracts / Rental Agreements Invoices Receipts" at bounding box center [784, 330] width 422 height 32
click at [641, 405] on input "Name*" at bounding box center [784, 404] width 422 height 32
type input "Certificates of Insurance"
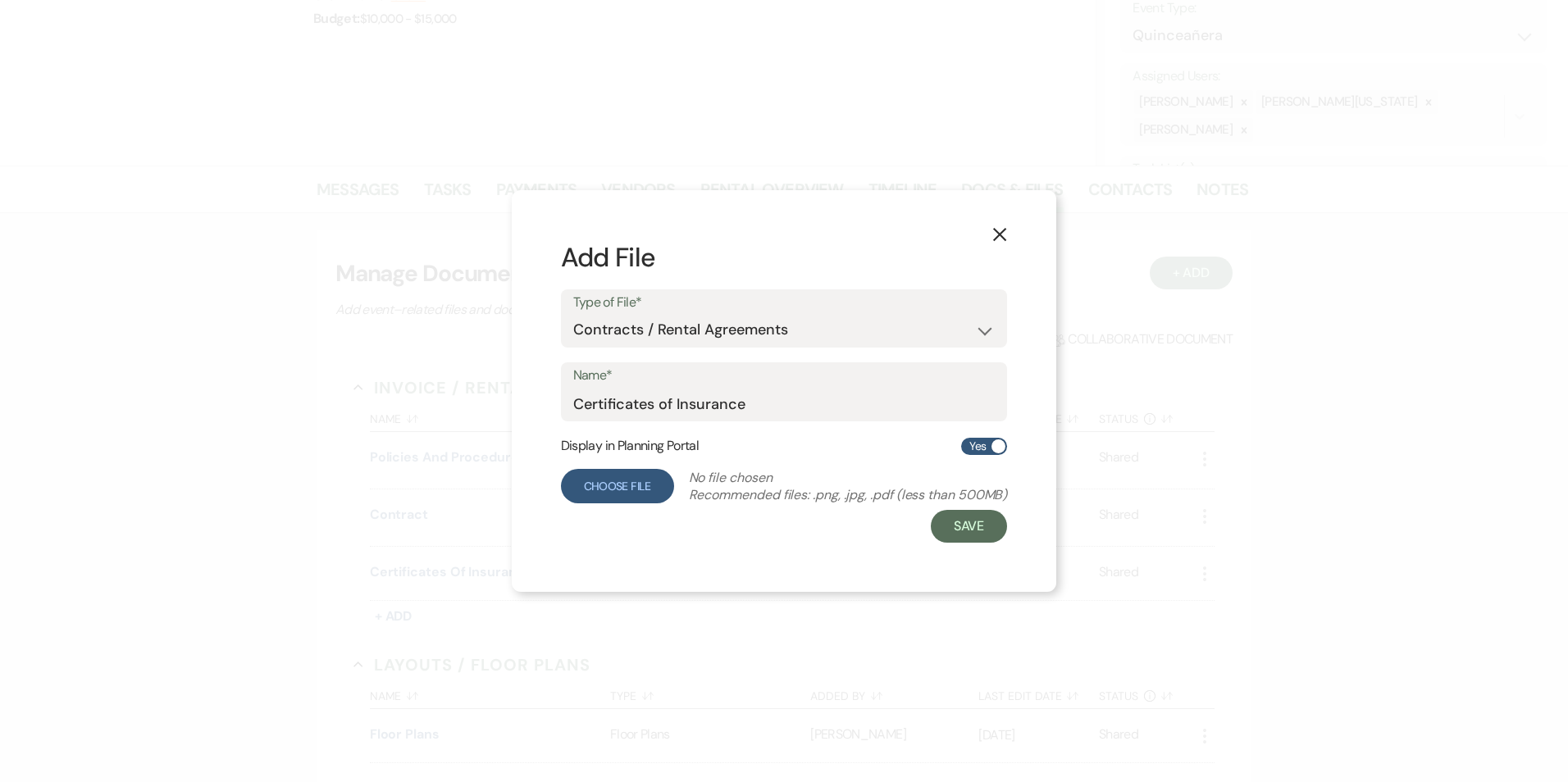
click at [630, 484] on label "Choose File" at bounding box center [617, 485] width 113 height 34
click at [0, 0] on input "Choose File" at bounding box center [0, 0] width 0 height 0
click at [966, 533] on button "Save" at bounding box center [966, 526] width 77 height 32
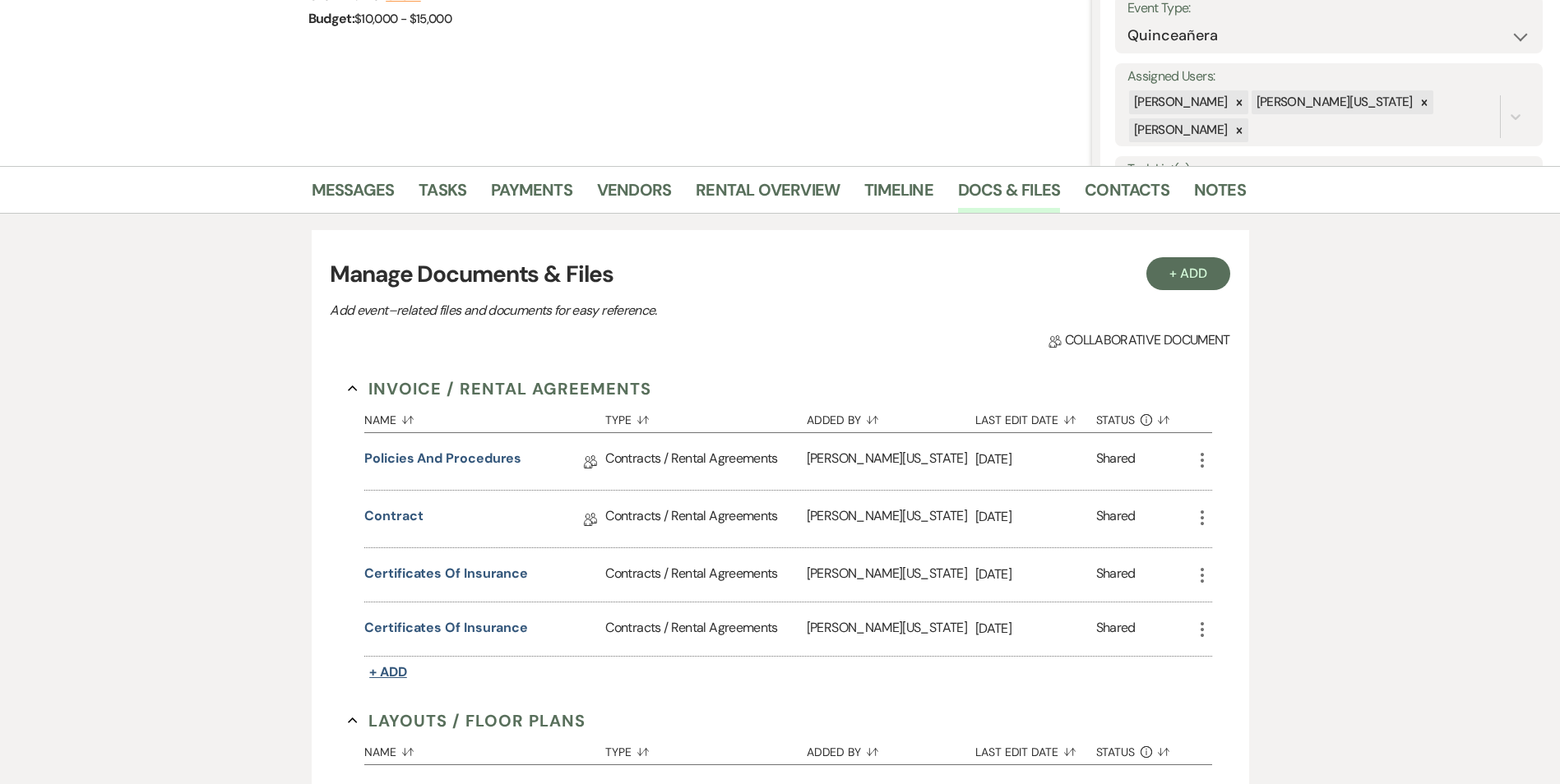
click at [394, 672] on span "+ Add" at bounding box center [388, 672] width 38 height 17
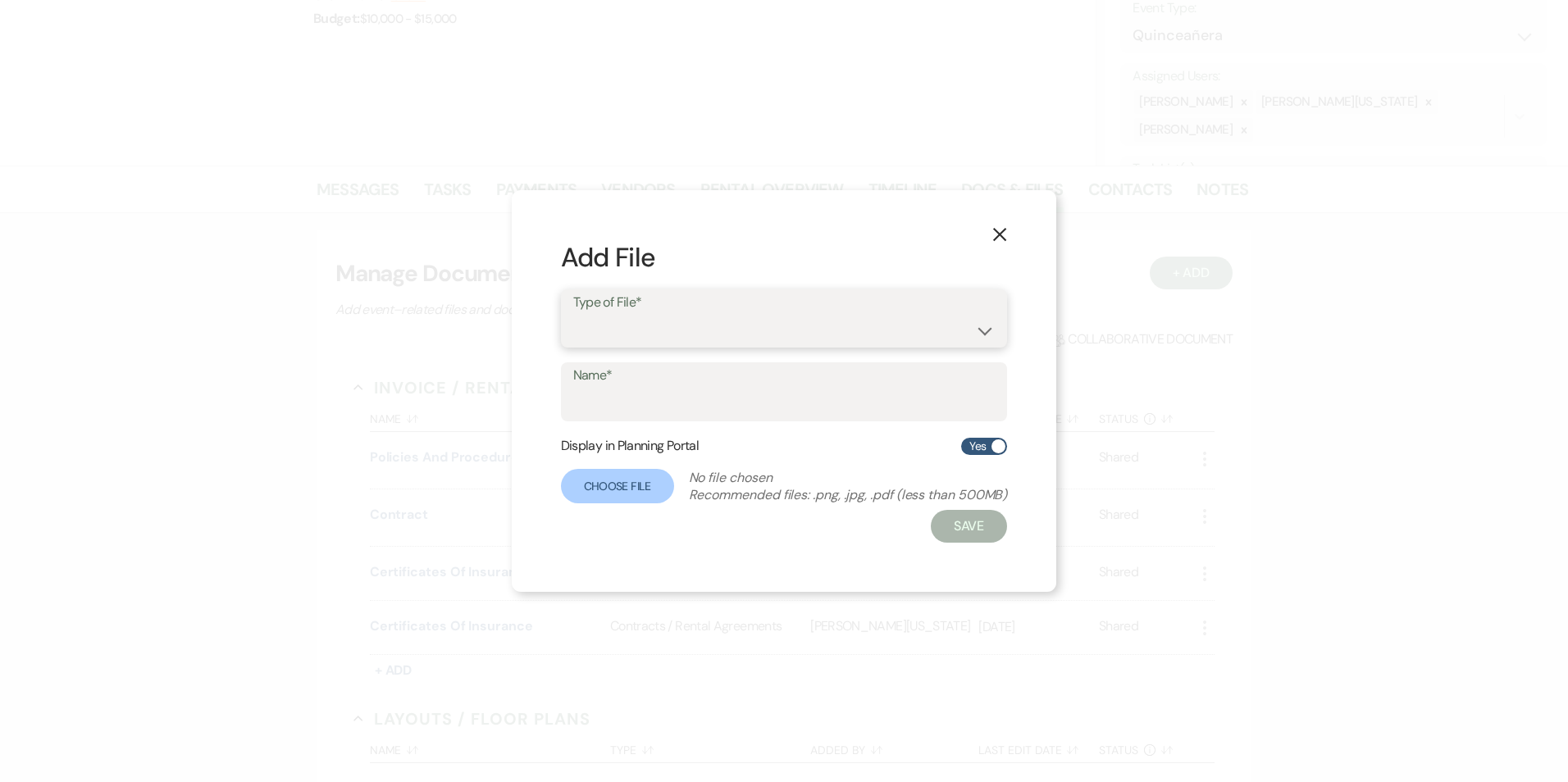
click at [622, 327] on select "Contracts / Rental Agreements Invoices Receipts" at bounding box center [784, 330] width 422 height 32
select select "10"
click at [573, 314] on select "Contracts / Rental Agreements Invoices Receipts" at bounding box center [784, 330] width 422 height 32
click at [646, 406] on input "Name*" at bounding box center [784, 404] width 422 height 32
type input "Certificates of Insurance"
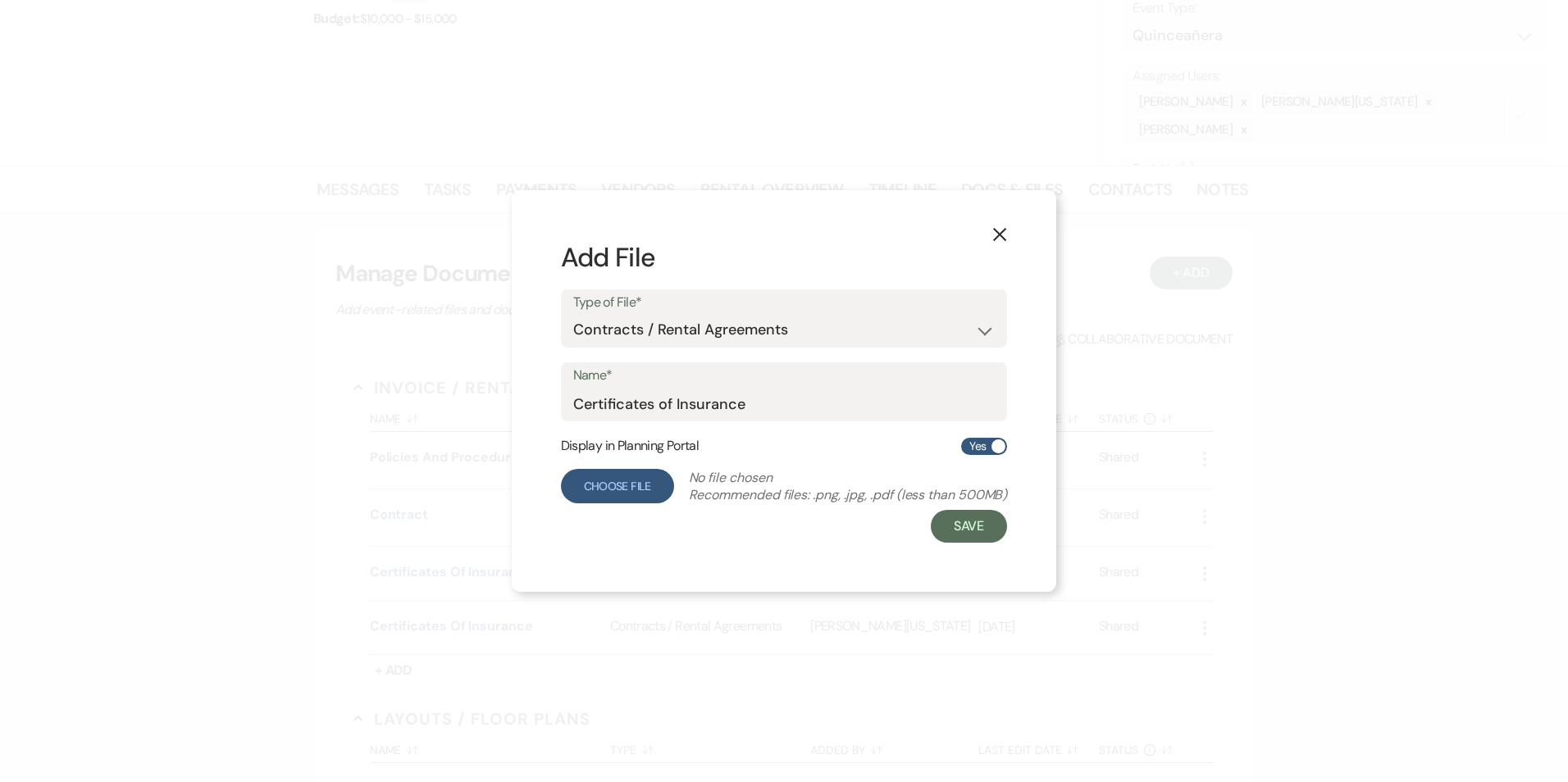
click at [619, 487] on label "Choose File" at bounding box center [617, 485] width 113 height 34
click at [0, 0] on input "Choose File" at bounding box center [0, 0] width 0 height 0
click at [978, 529] on button "Save" at bounding box center [966, 526] width 77 height 32
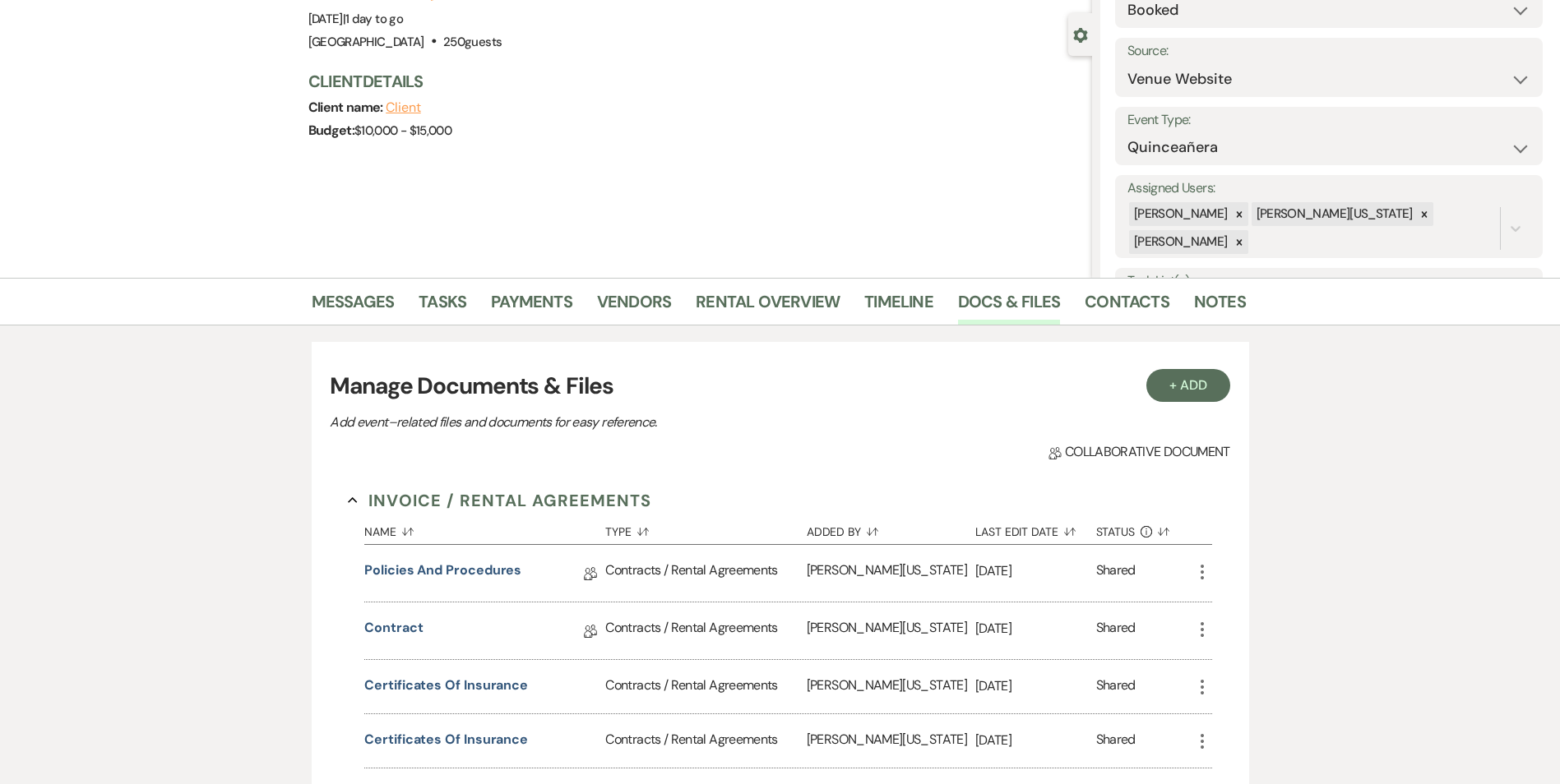
scroll to position [0, 0]
